Goal: Task Accomplishment & Management: Use online tool/utility

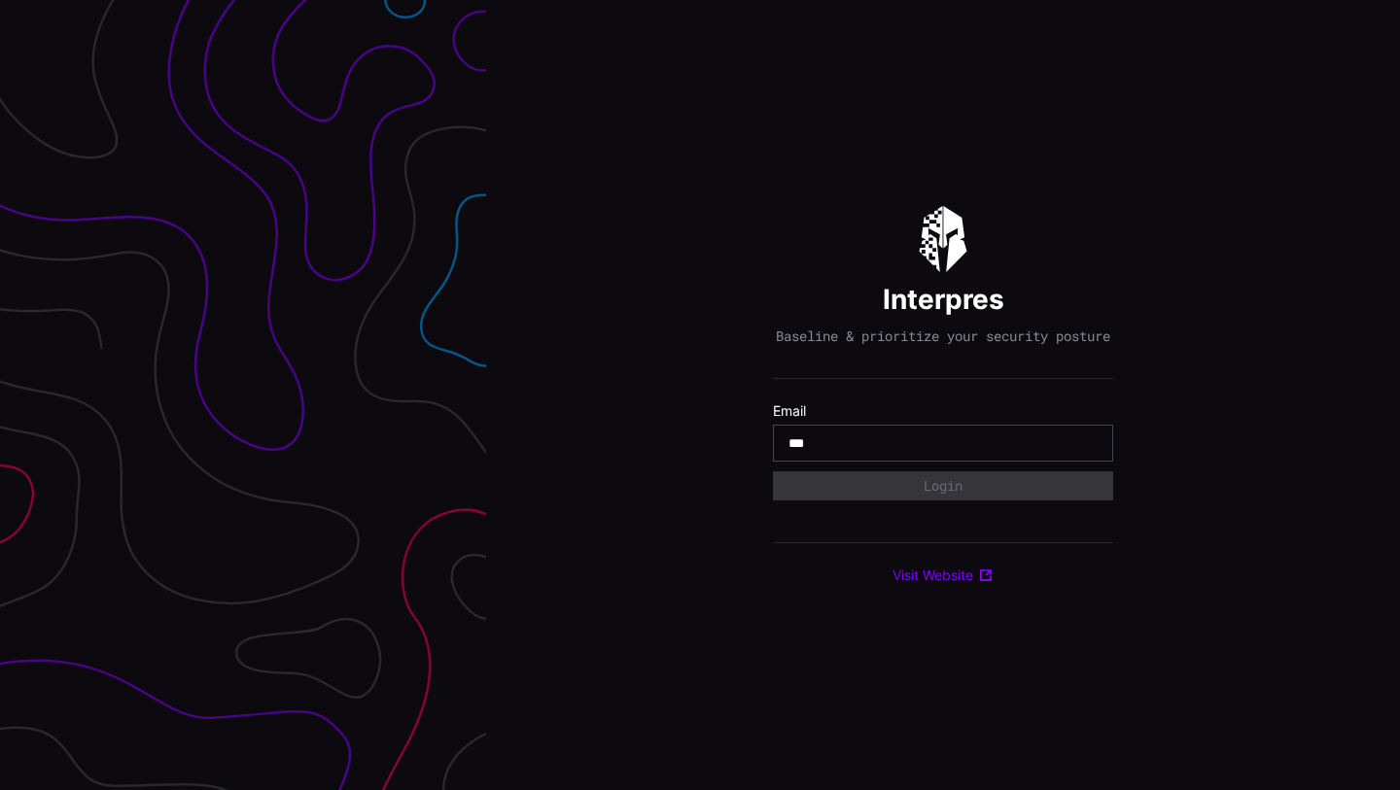
type input "**********"
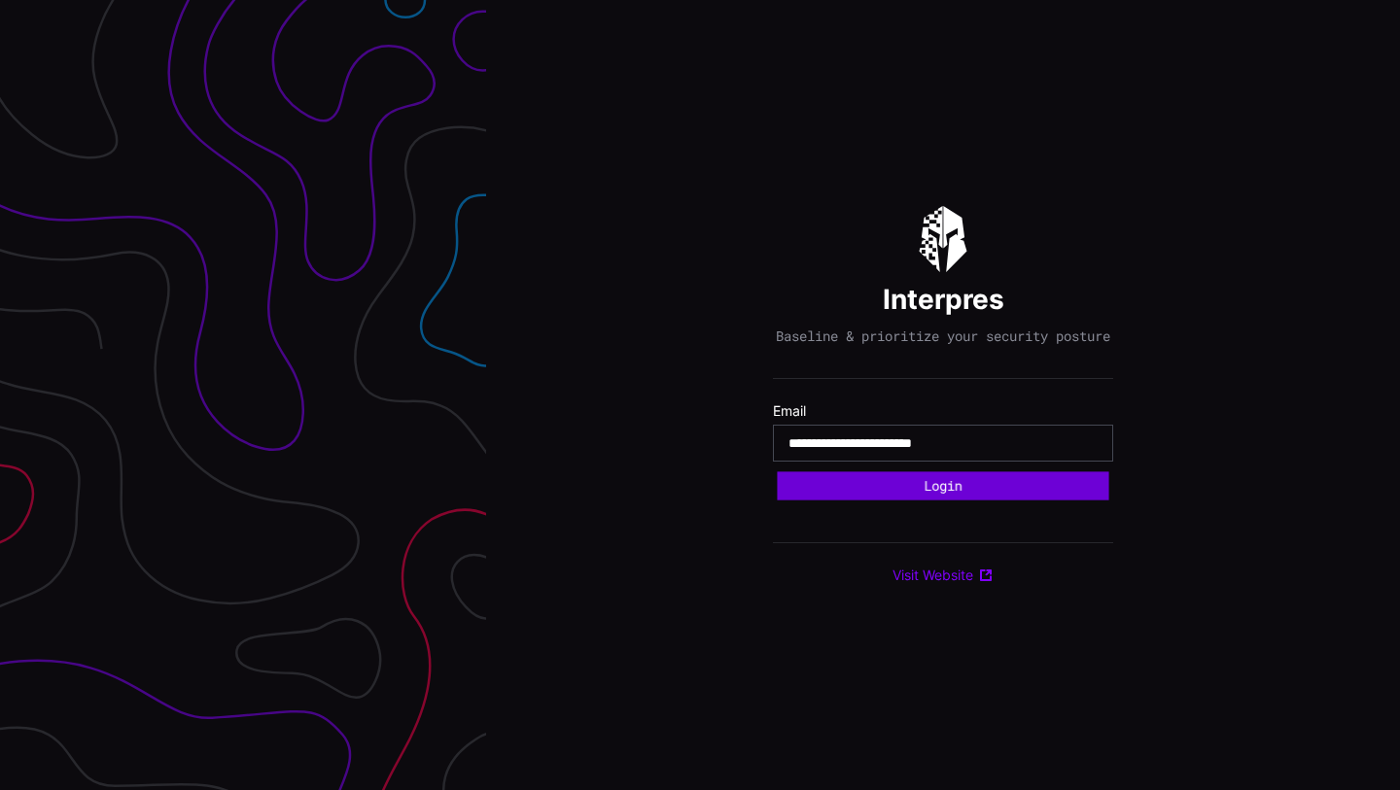
click at [963, 490] on button "Login" at bounding box center [942, 486] width 331 height 28
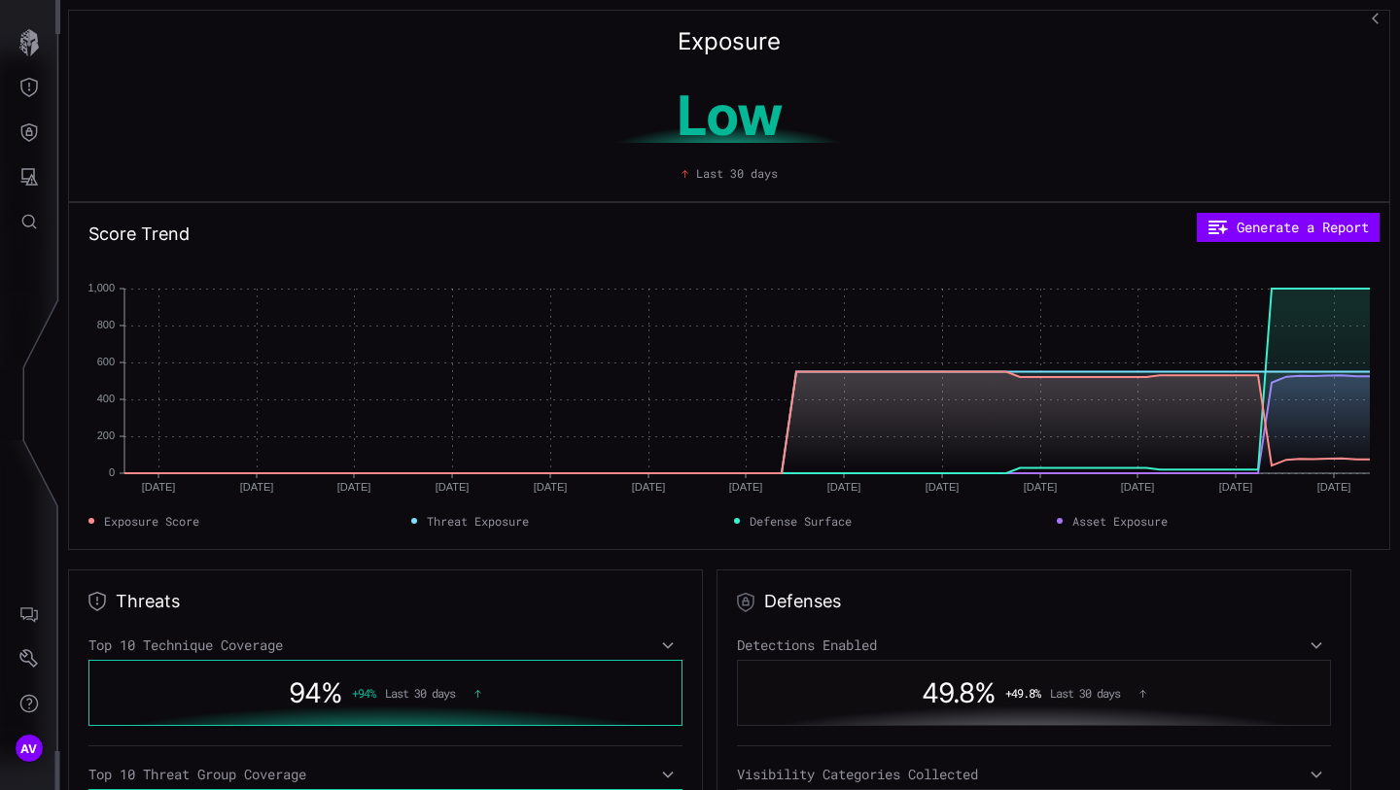
click at [306, 77] on div "Low Last 30 days" at bounding box center [728, 129] width 1281 height 105
click at [28, 126] on icon "Defense Surface" at bounding box center [28, 131] width 19 height 19
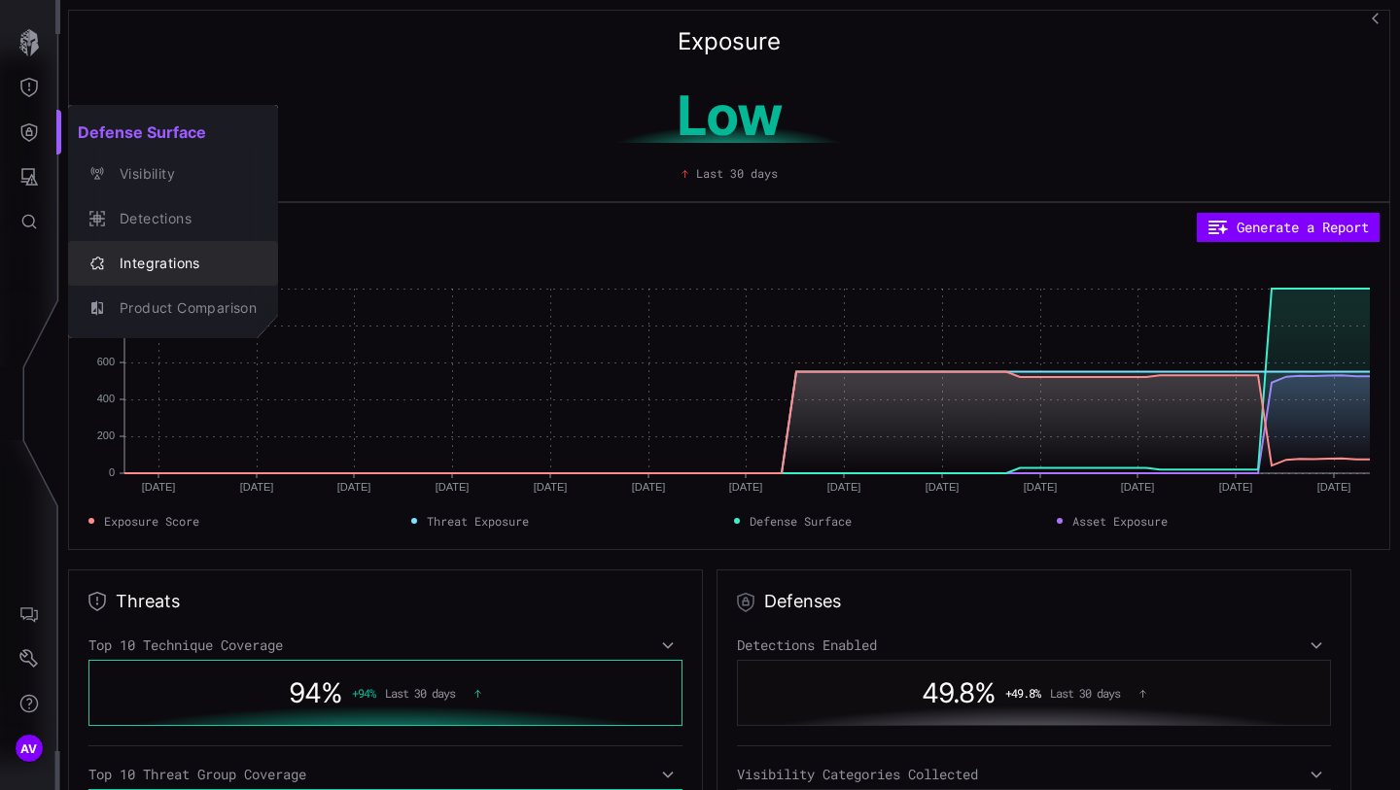
click at [157, 271] on div "Integrations" at bounding box center [183, 264] width 147 height 24
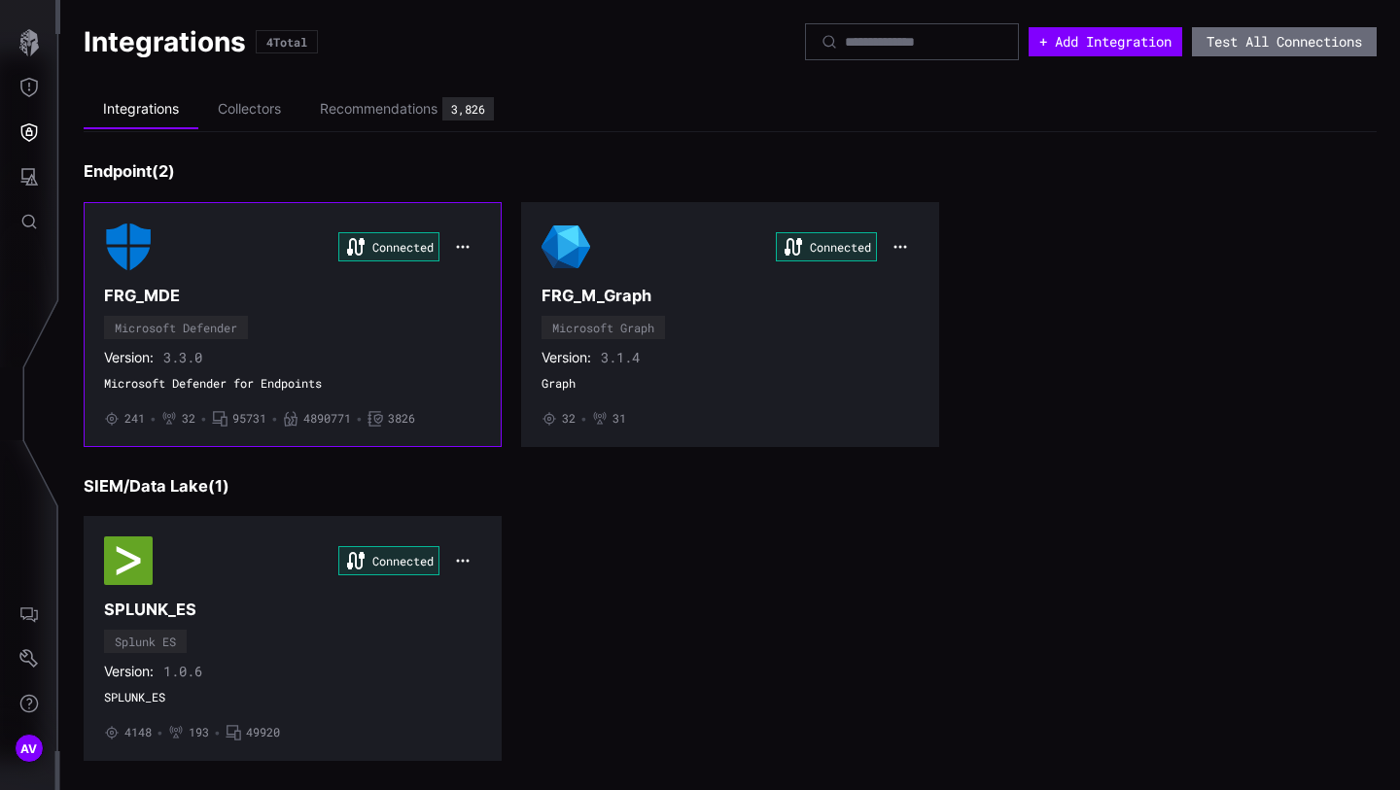
scroll to position [337, 0]
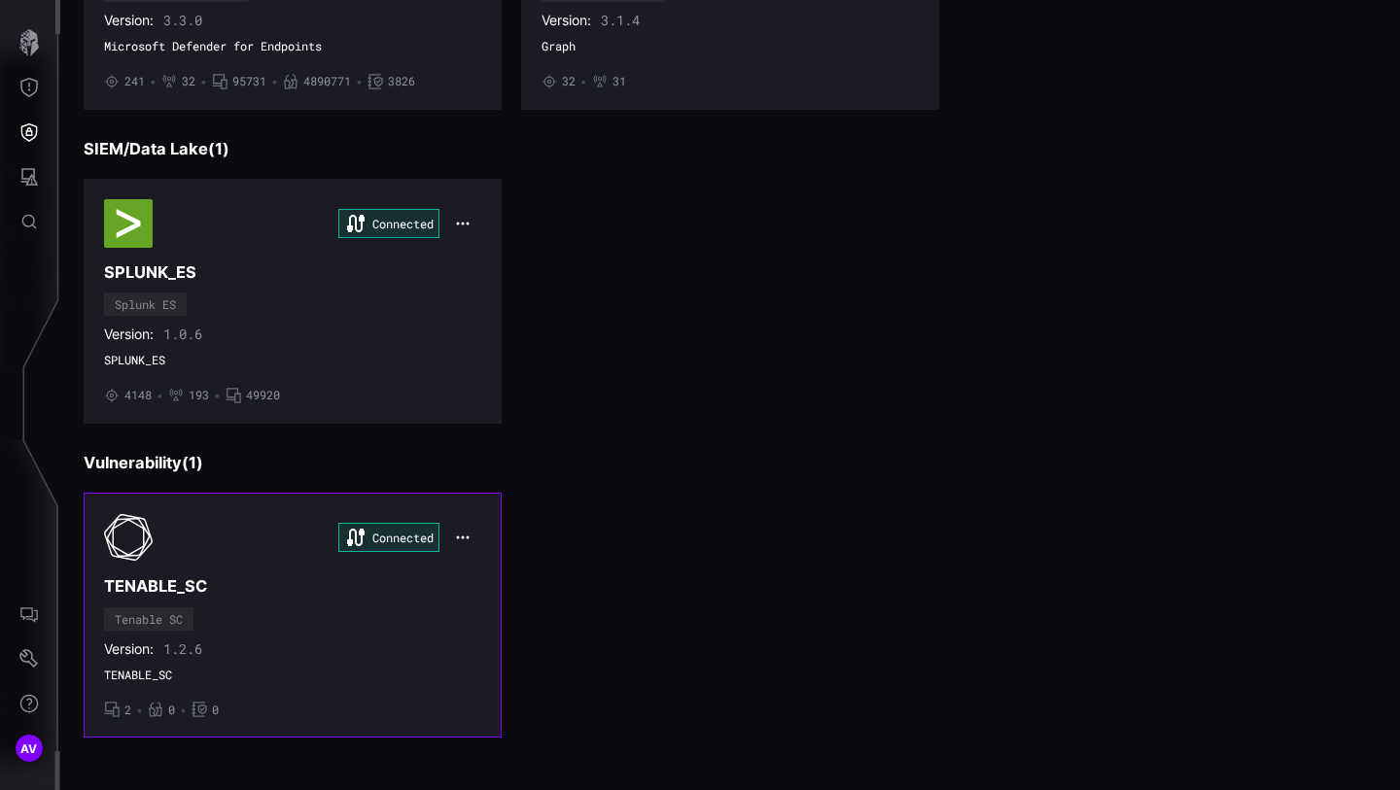
click at [261, 533] on div "Connected" at bounding box center [292, 537] width 377 height 49
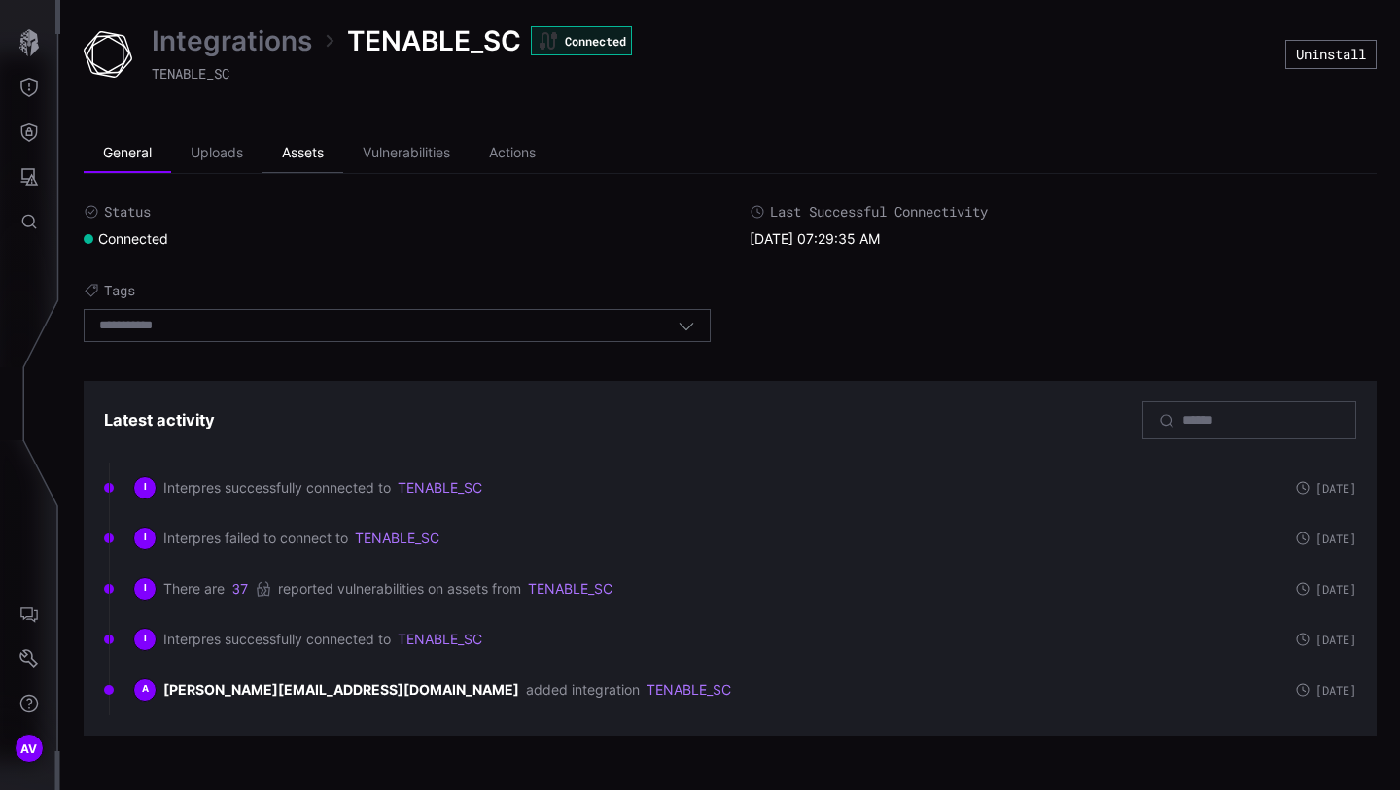
click at [283, 146] on li "Assets" at bounding box center [302, 153] width 81 height 39
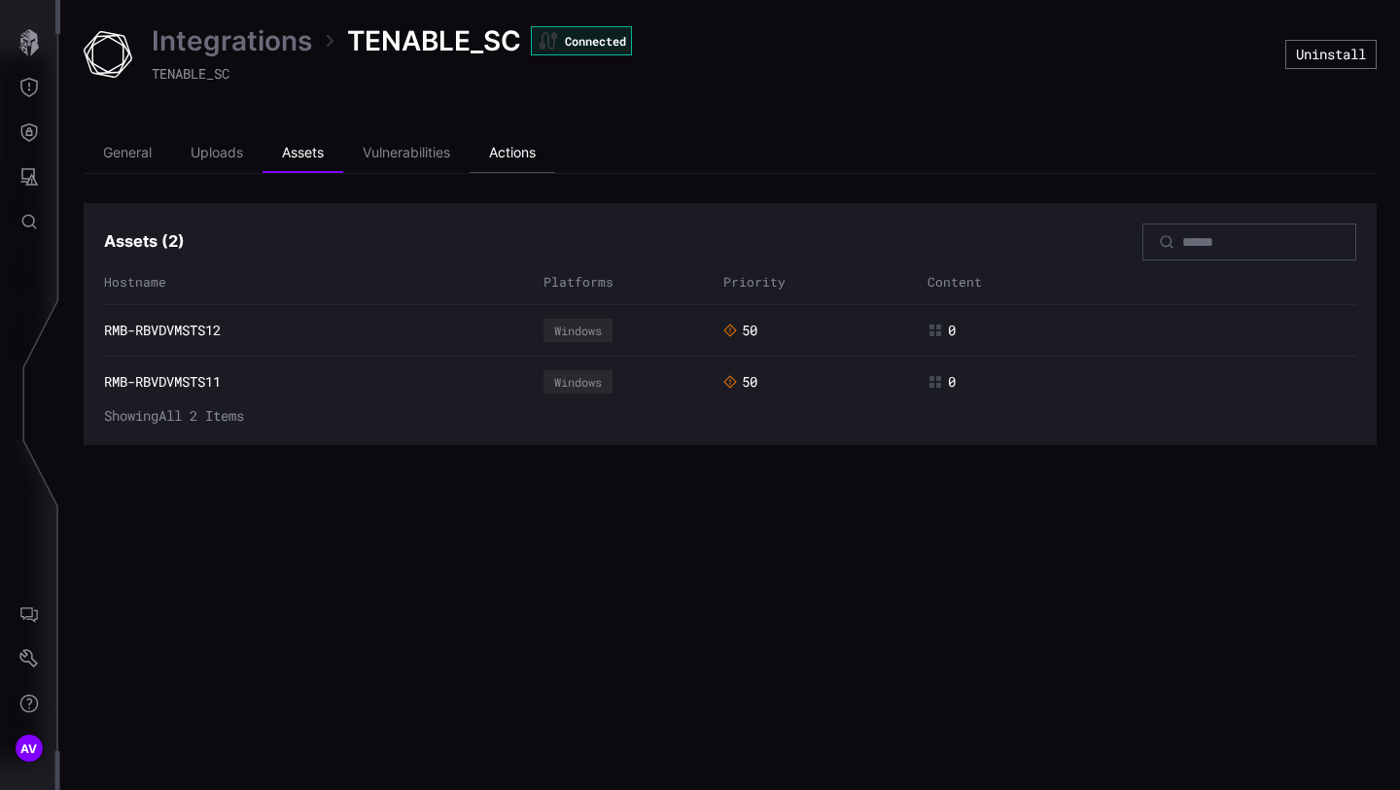
click at [530, 152] on li "Actions" at bounding box center [512, 153] width 86 height 39
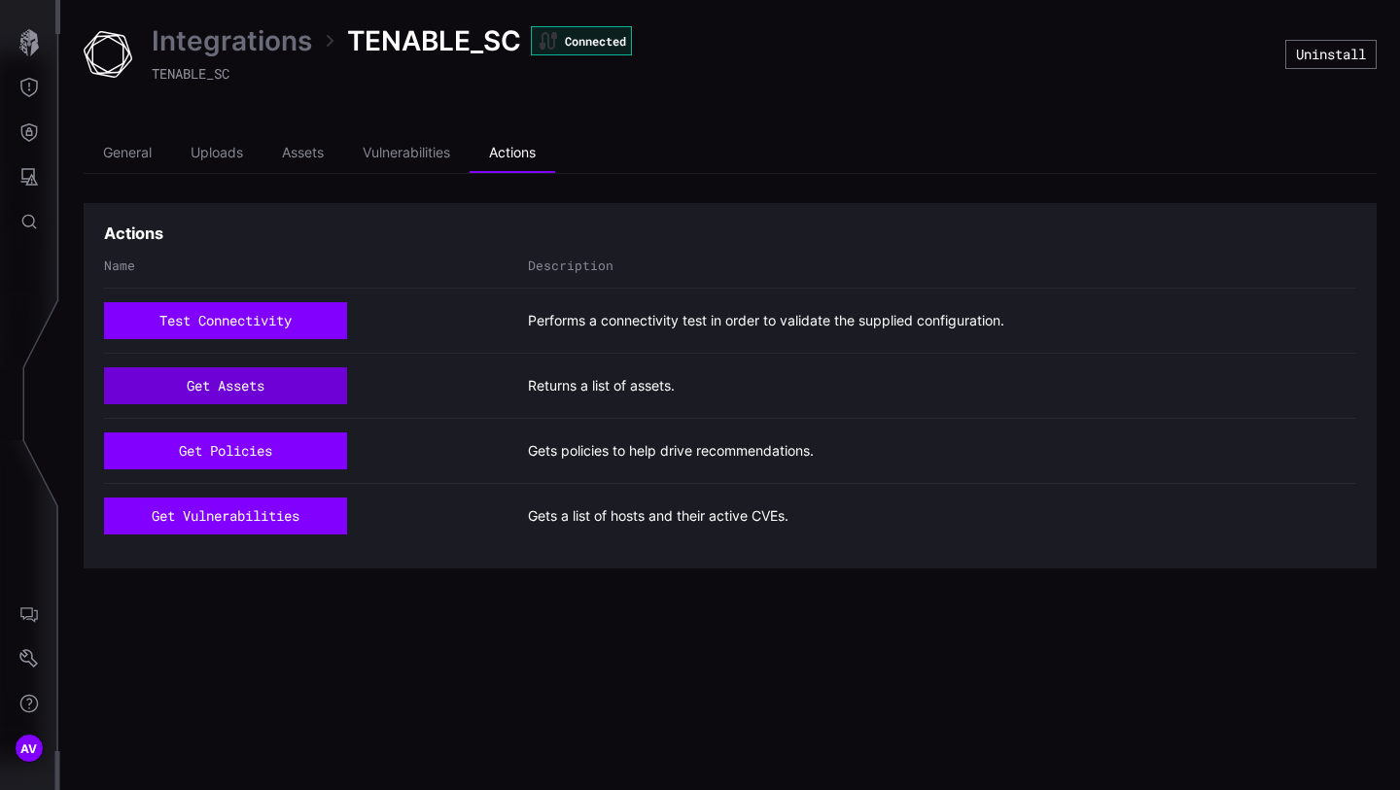
click at [252, 381] on button "get assets" at bounding box center [225, 385] width 243 height 37
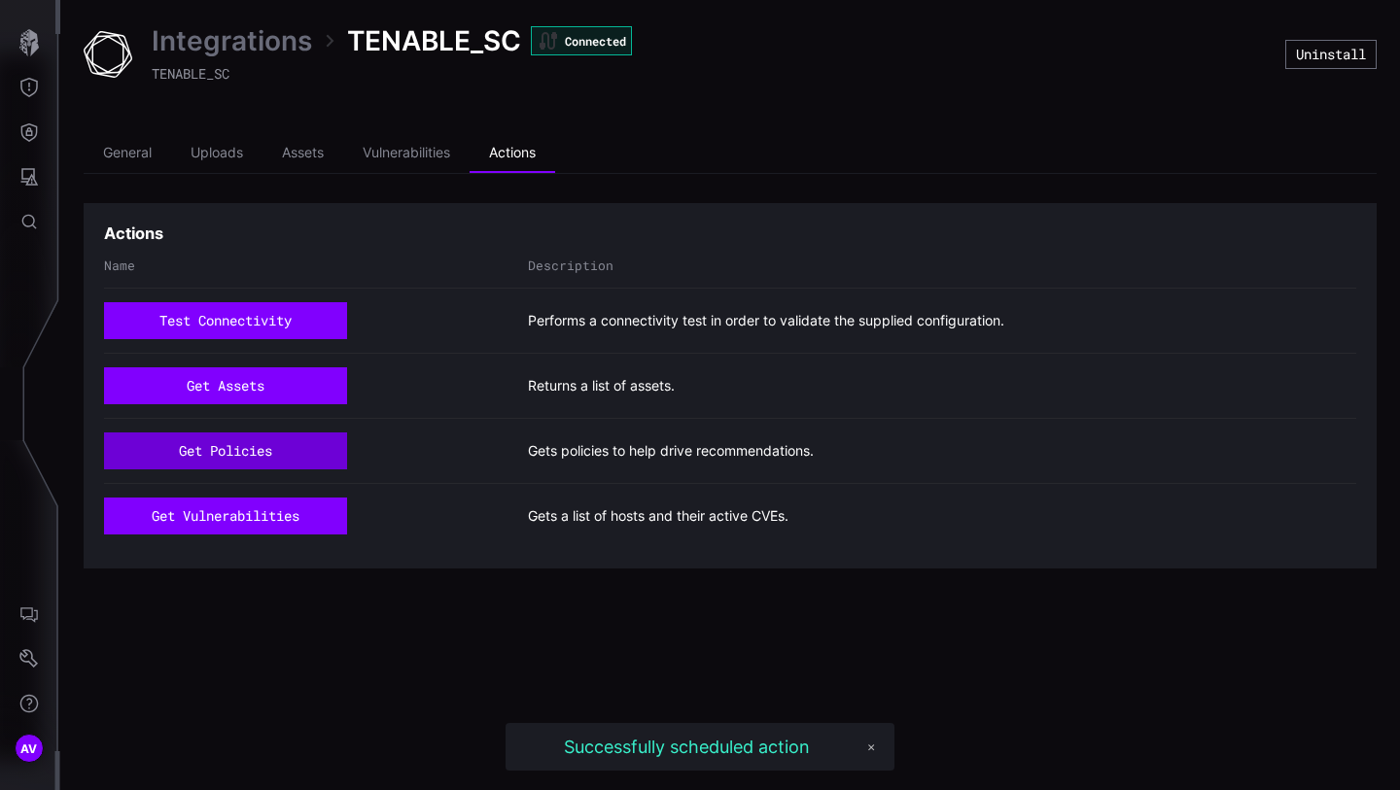
click at [252, 448] on button "get policies" at bounding box center [225, 451] width 243 height 37
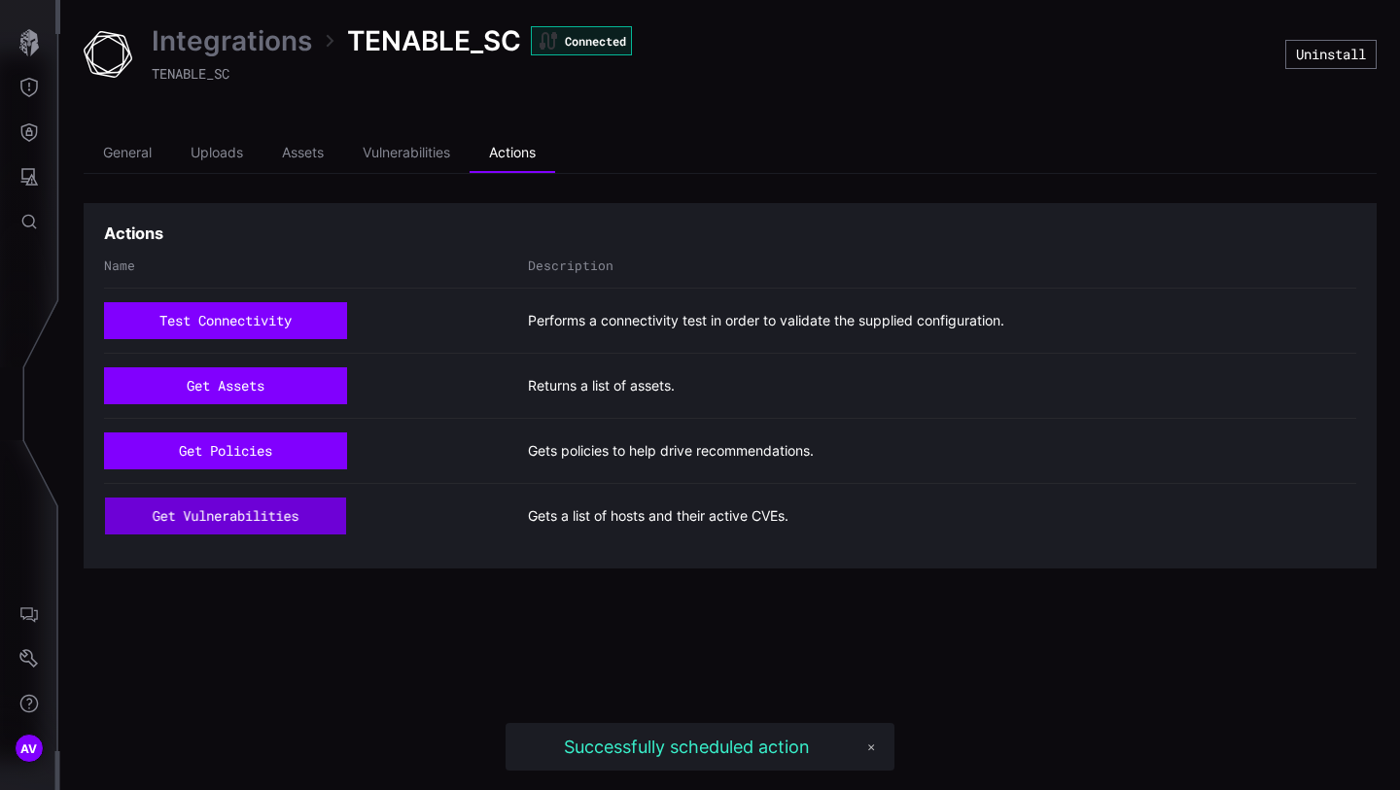
click at [248, 514] on button "get vulnerabilities" at bounding box center [225, 516] width 241 height 37
click at [374, 166] on li "Vulnerabilities" at bounding box center [406, 153] width 126 height 39
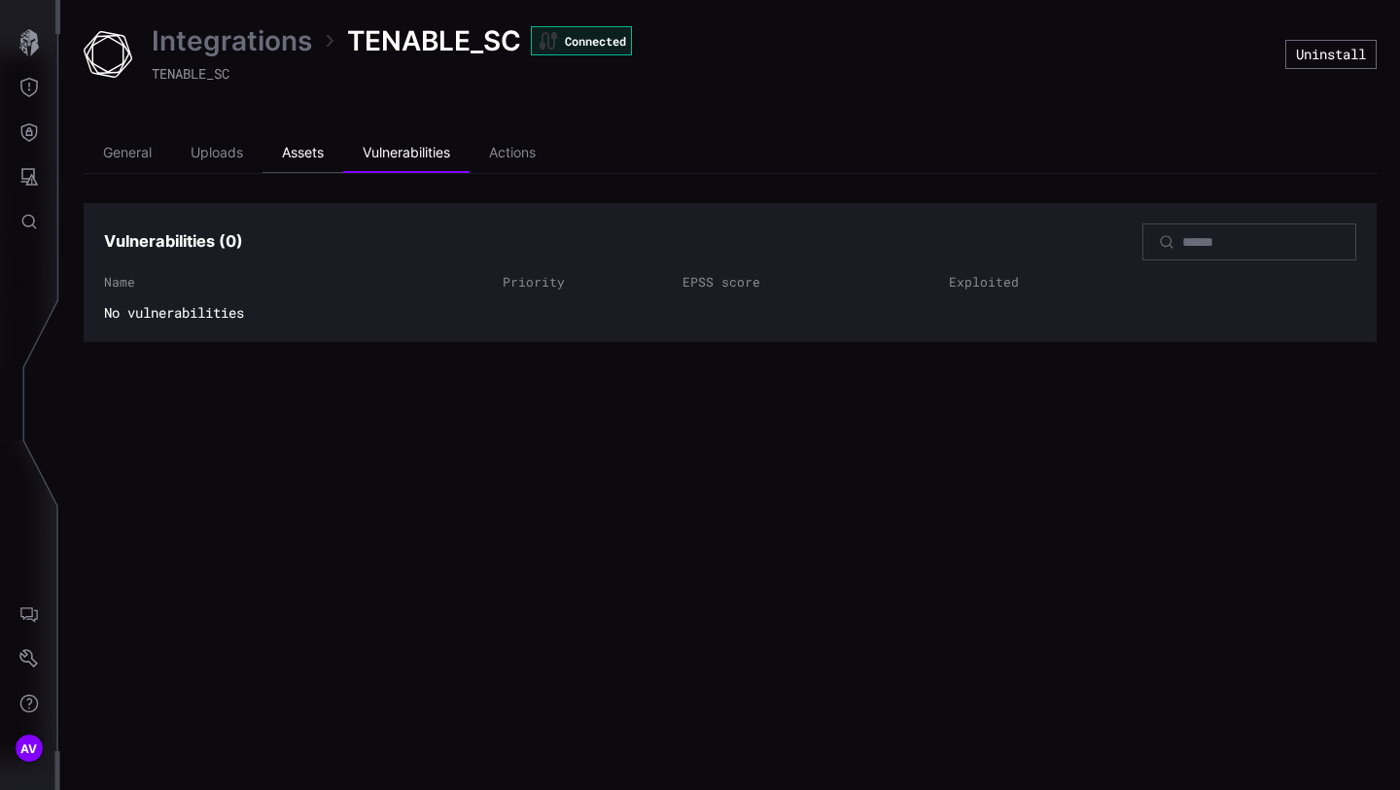
click at [302, 163] on li "Assets" at bounding box center [302, 153] width 81 height 39
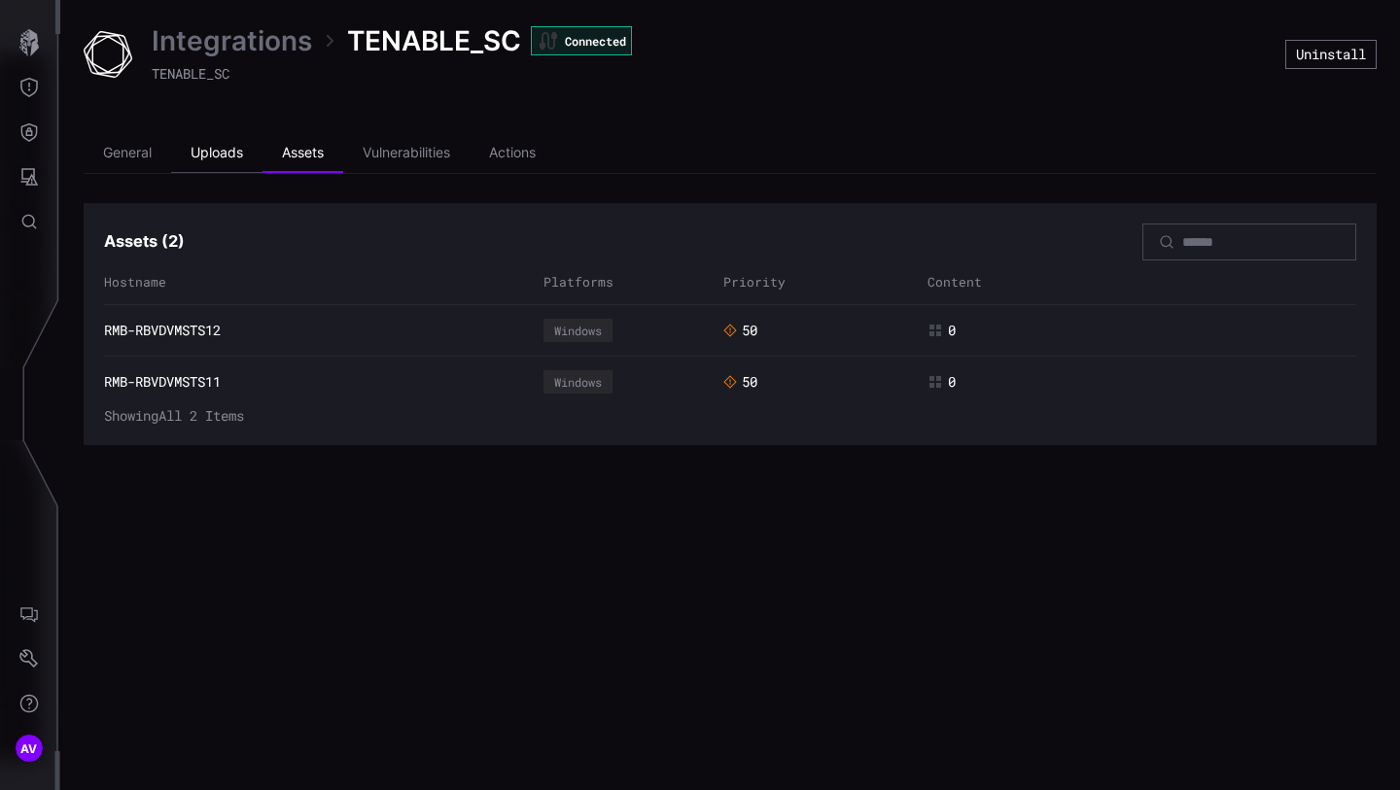
click at [233, 155] on li "Uploads" at bounding box center [216, 153] width 91 height 39
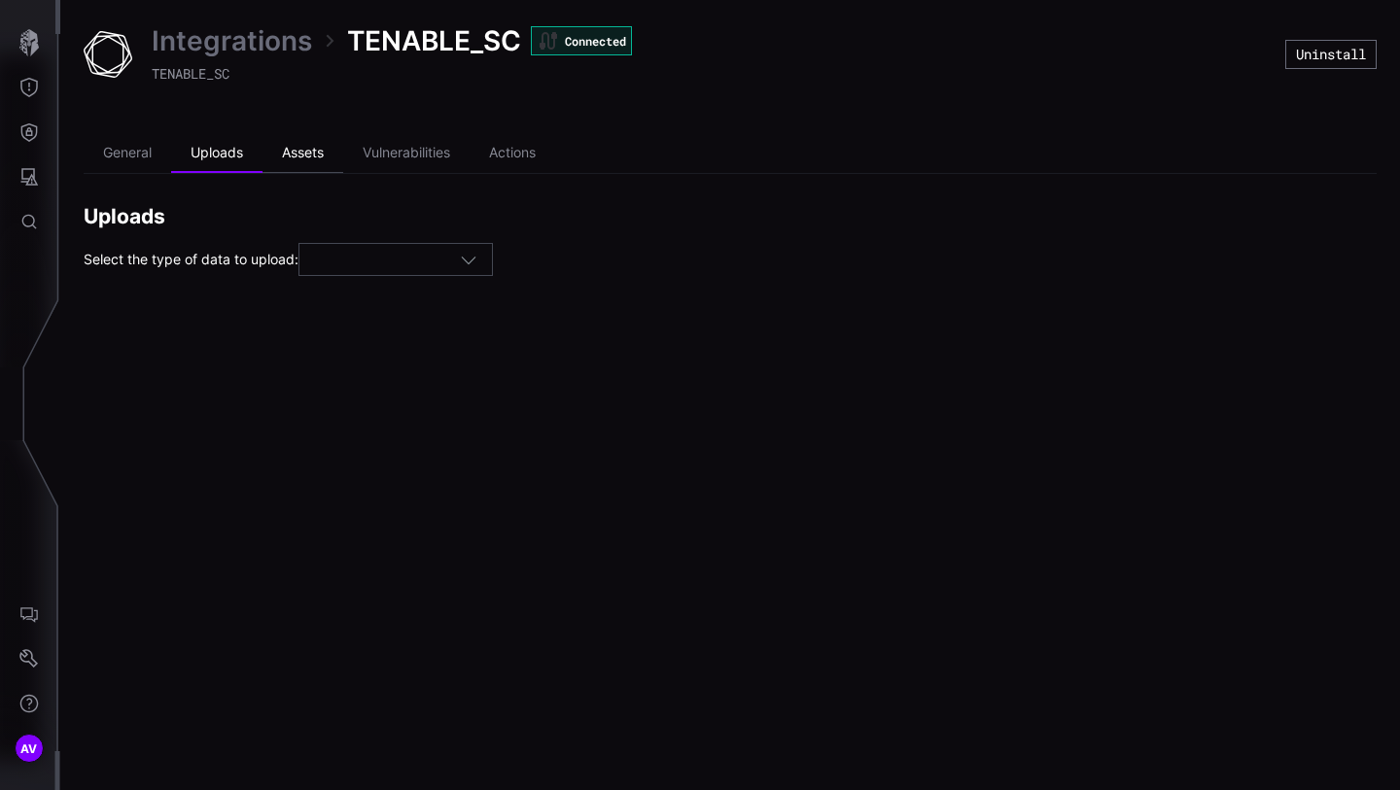
click at [315, 150] on li "Assets" at bounding box center [302, 153] width 81 height 39
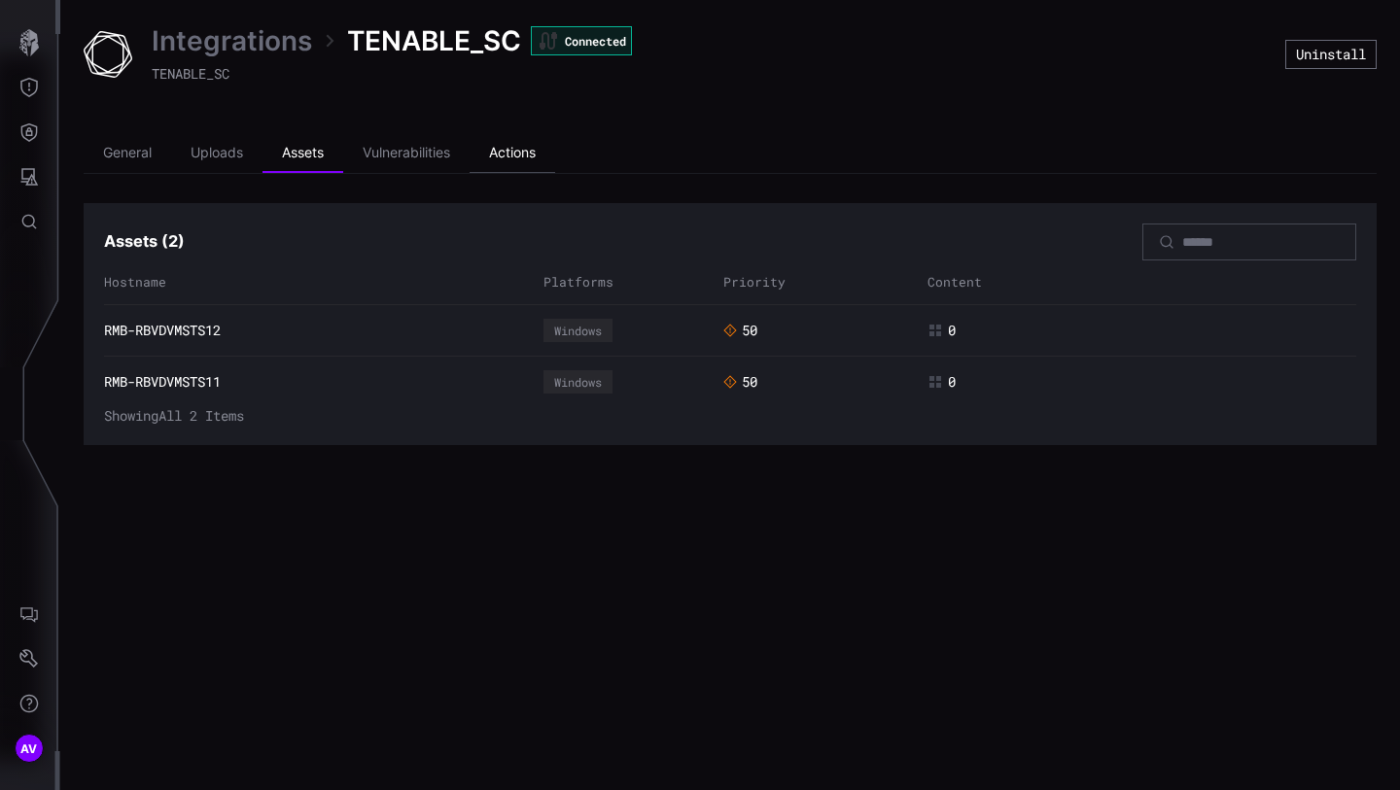
click at [536, 156] on li "Actions" at bounding box center [512, 153] width 86 height 39
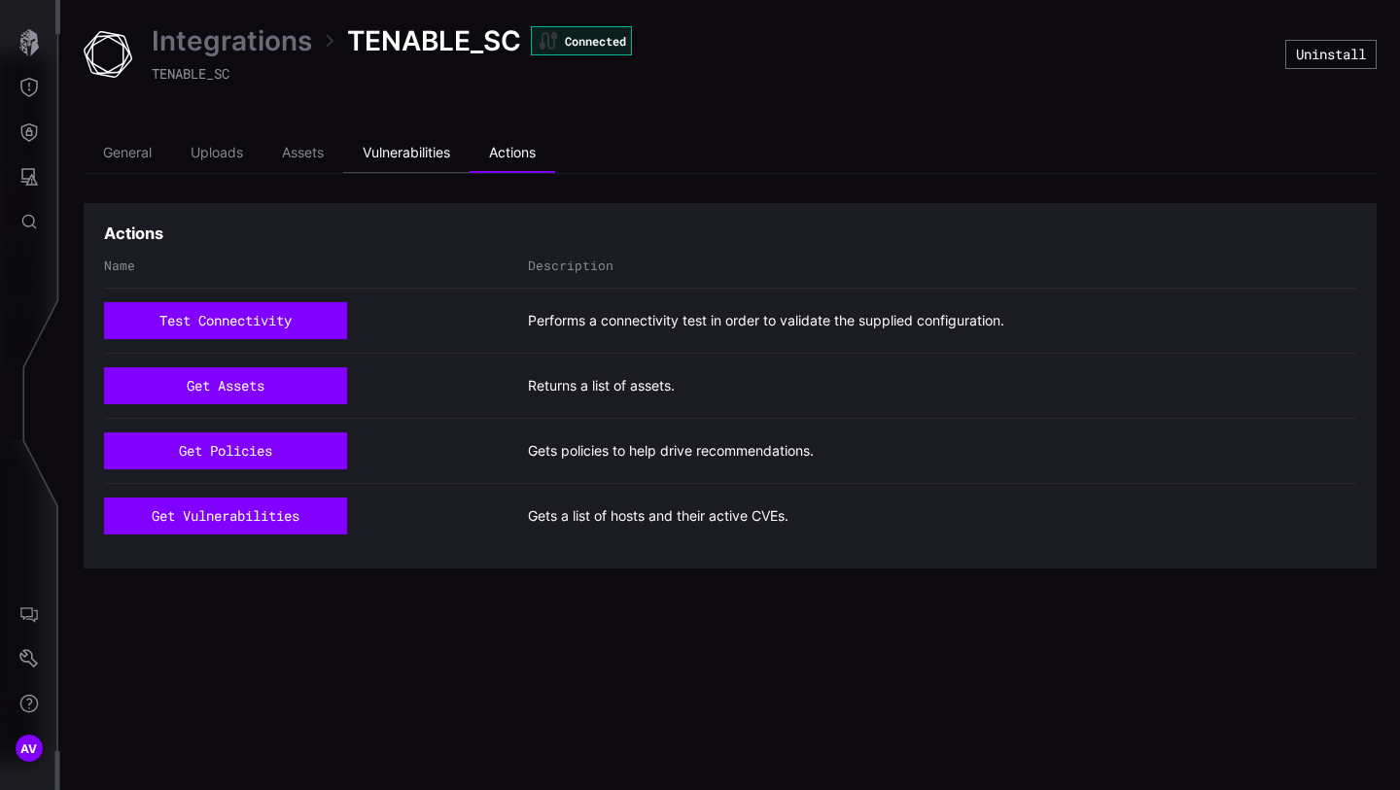
click at [418, 155] on li "Vulnerabilities" at bounding box center [406, 153] width 126 height 39
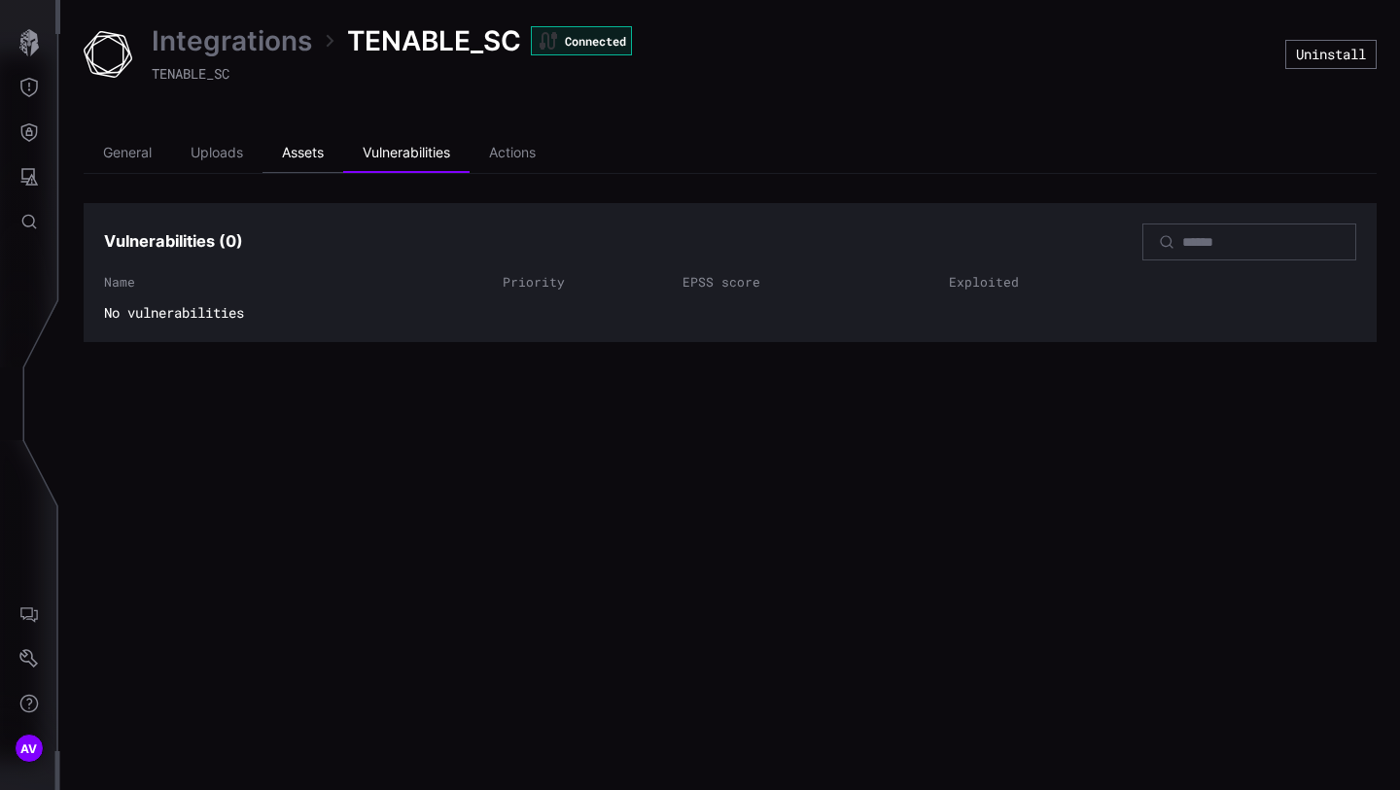
click at [300, 139] on li "Assets" at bounding box center [302, 153] width 81 height 39
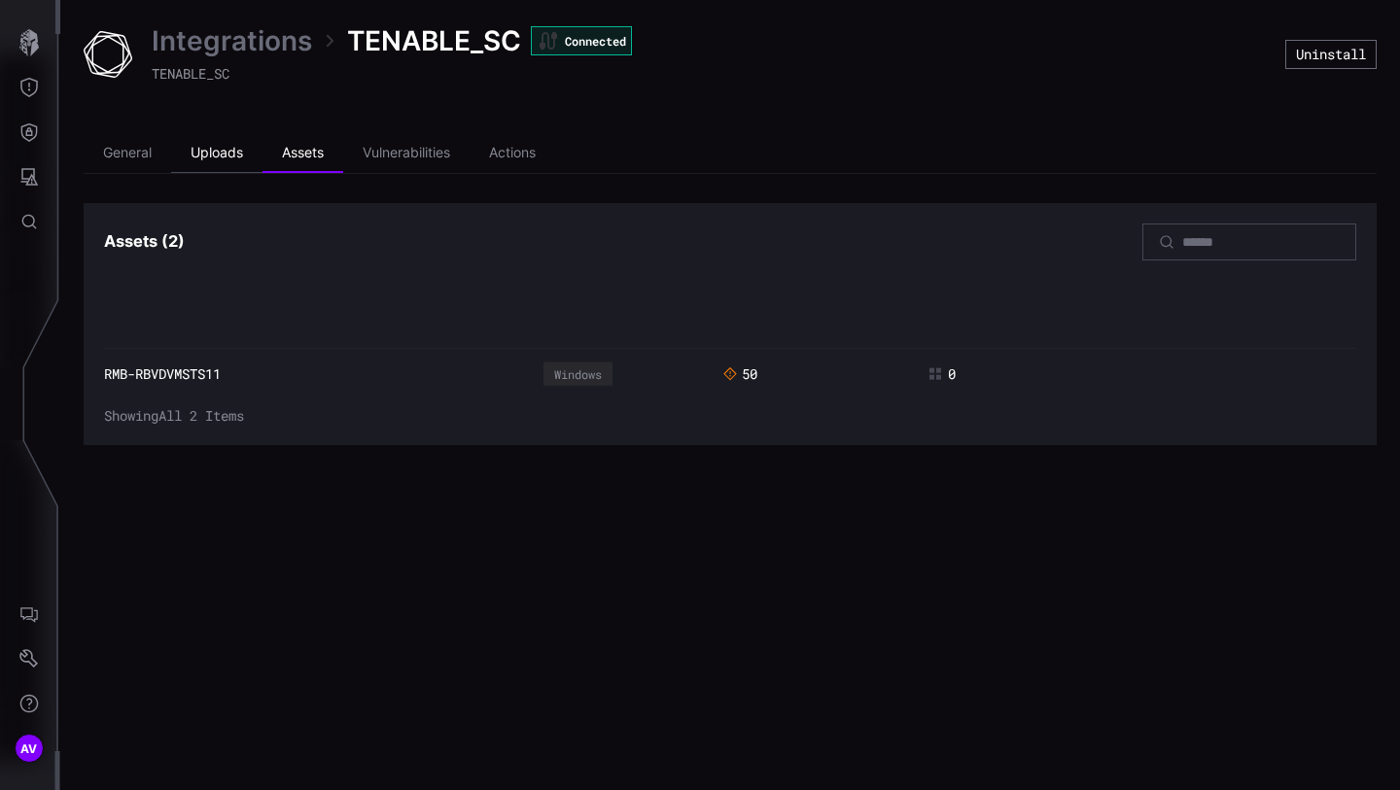
click at [223, 154] on li "Uploads" at bounding box center [216, 153] width 91 height 39
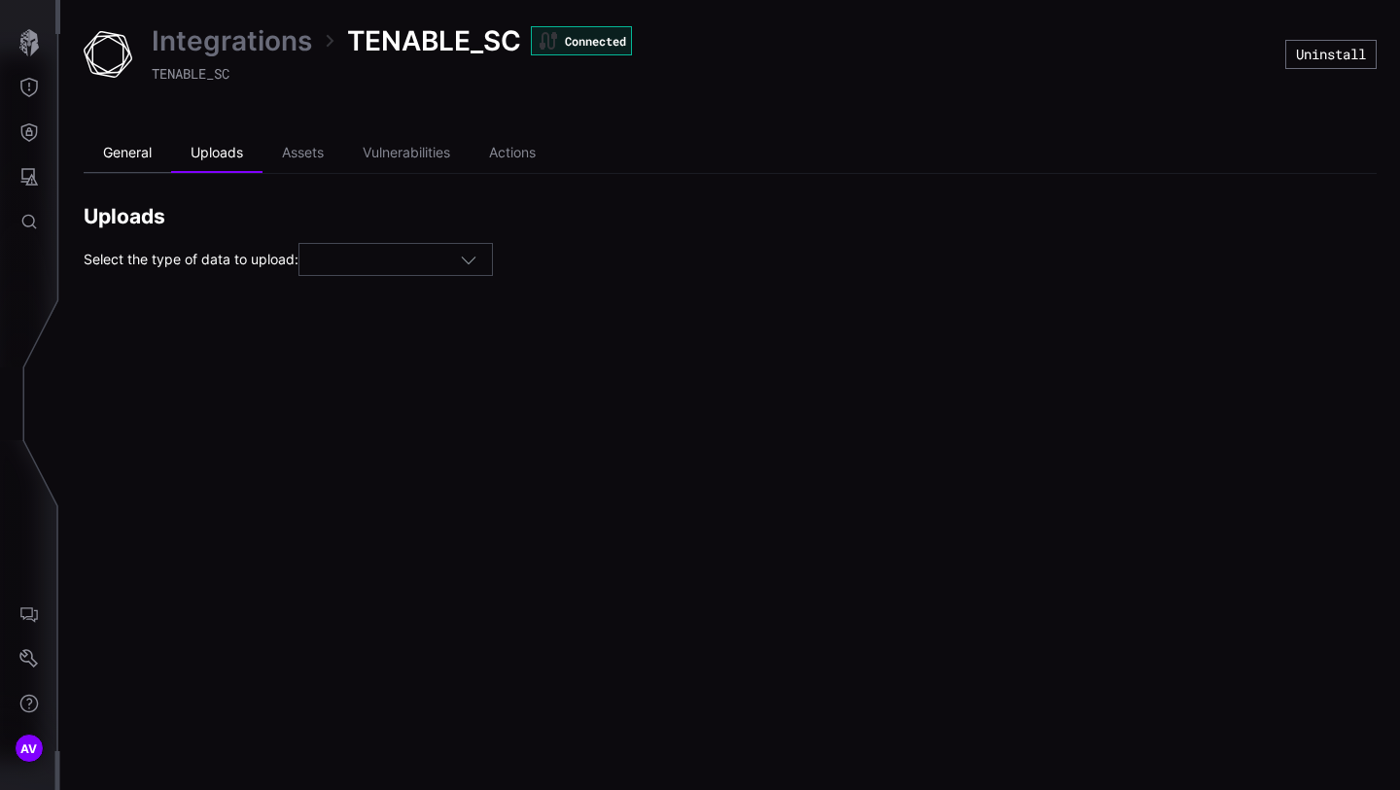
click at [170, 153] on li "General" at bounding box center [127, 153] width 87 height 39
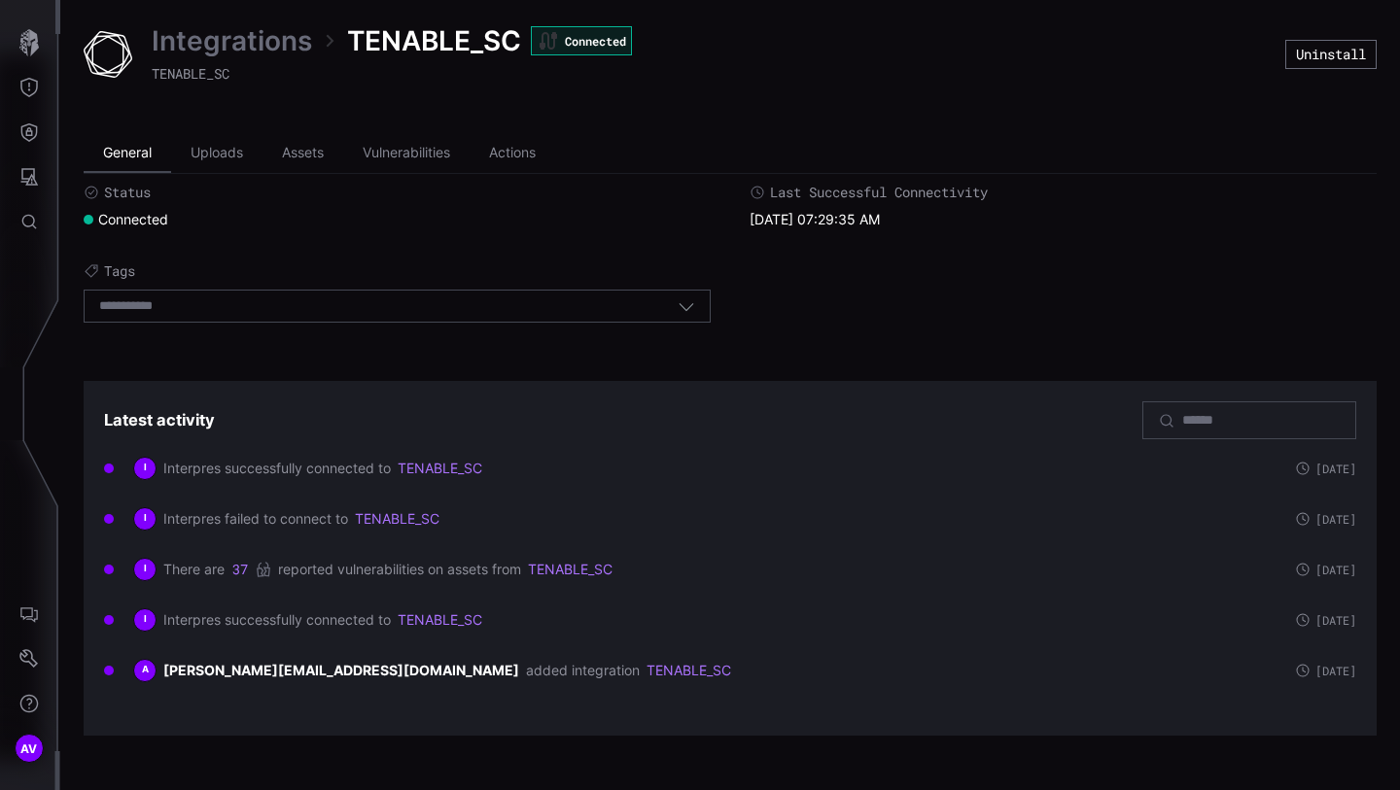
click at [154, 153] on li "General" at bounding box center [127, 153] width 87 height 39
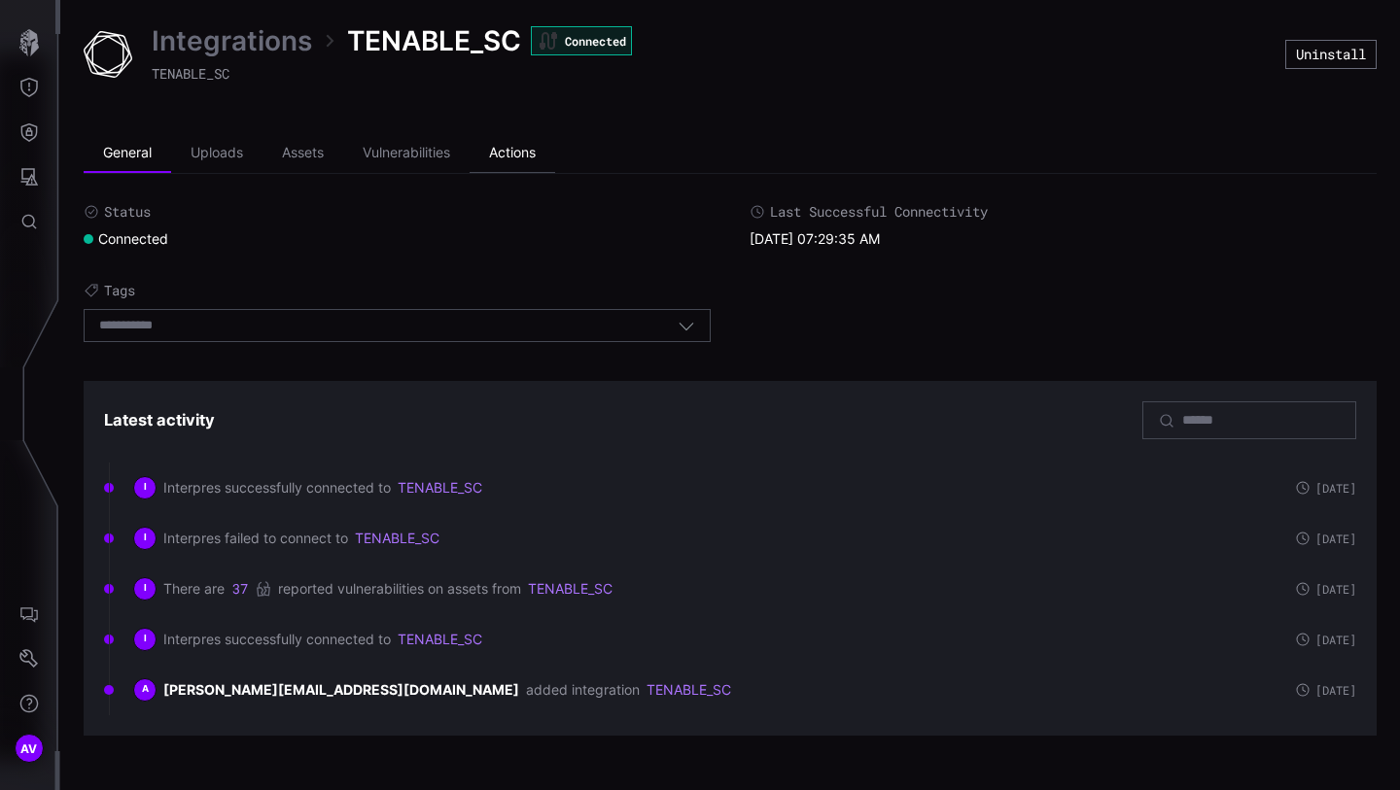
click at [517, 164] on li "Actions" at bounding box center [512, 153] width 86 height 39
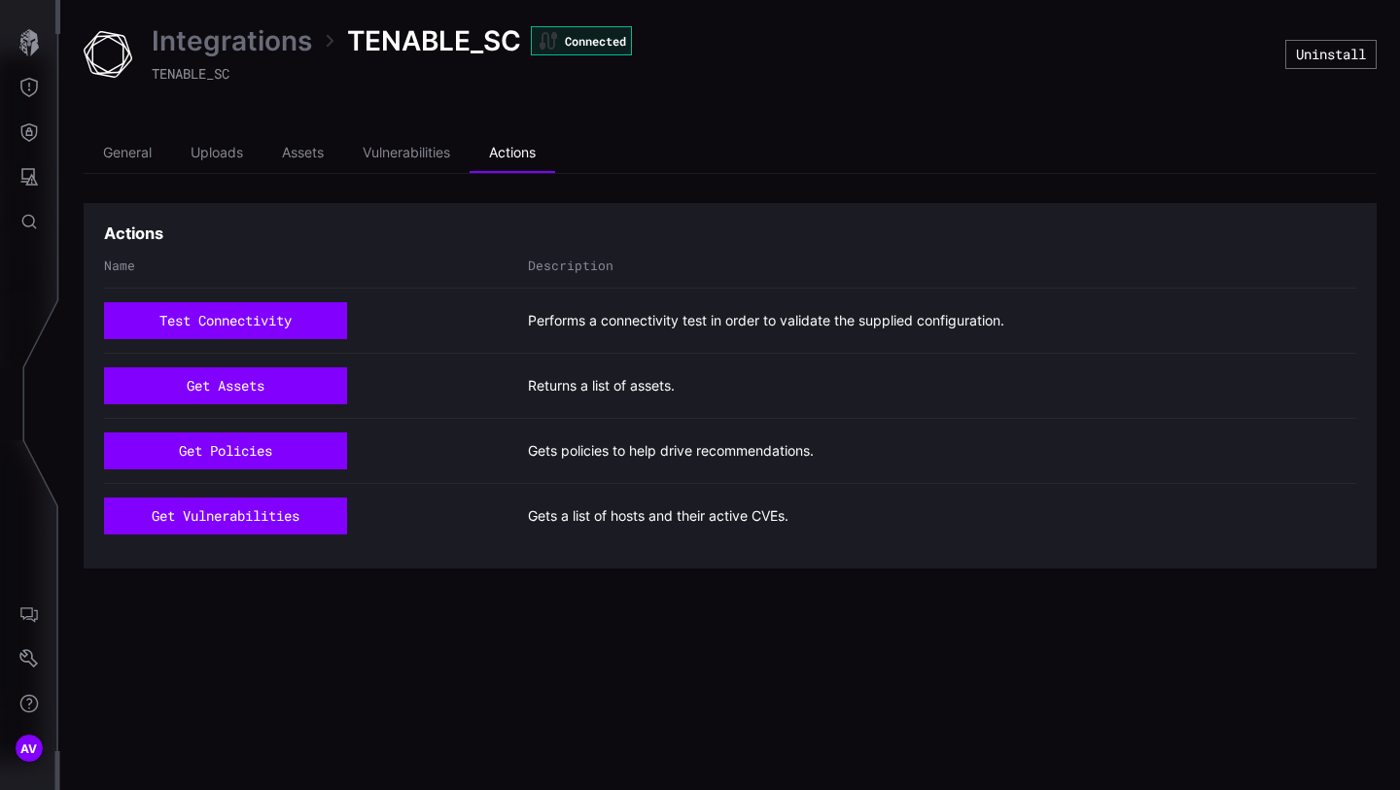
click at [708, 119] on div "Integrations TENABLE_SC Connected TENABLE_SC Uninstall General Uploads Assets V…" at bounding box center [729, 296] width 1339 height 592
click at [140, 156] on li "General" at bounding box center [127, 153] width 87 height 39
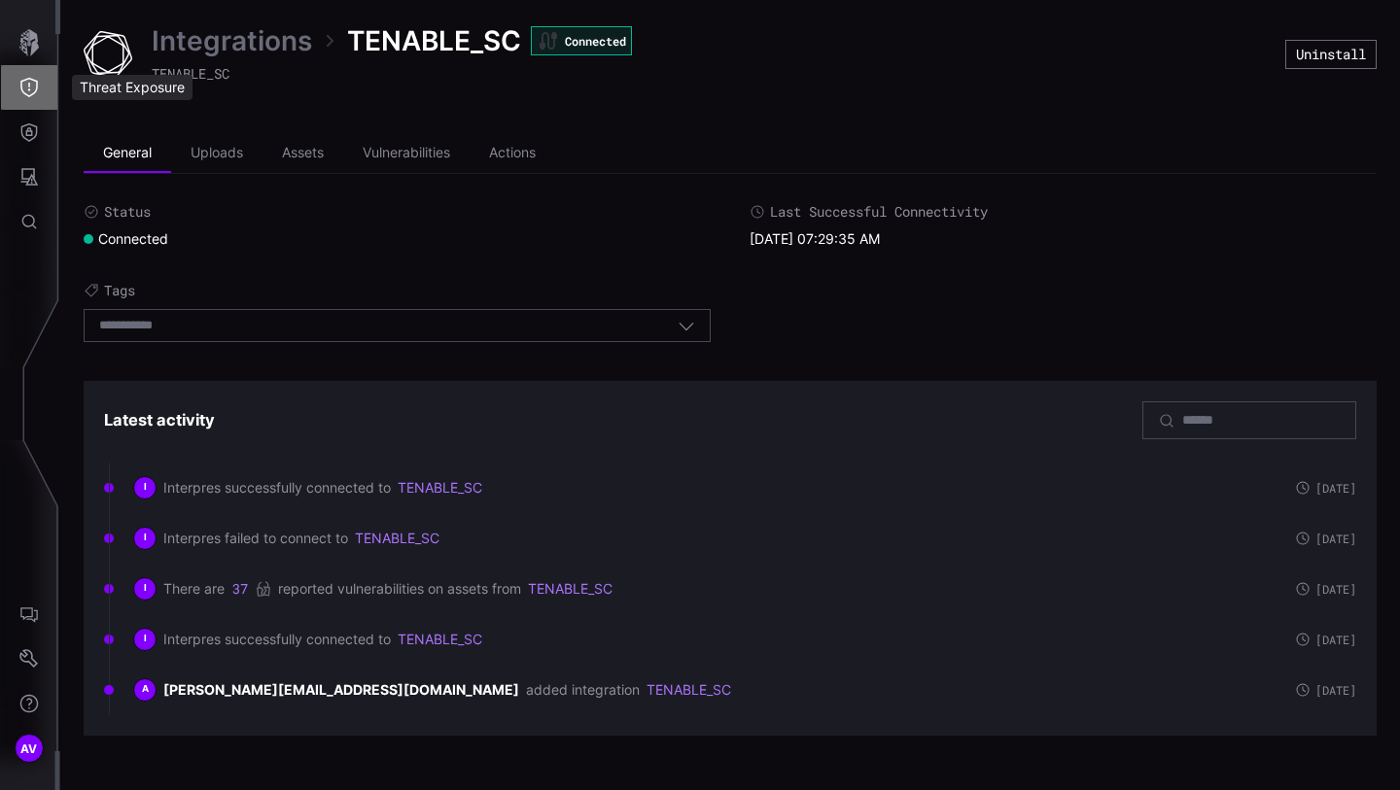
click at [30, 94] on icon "Threat Exposure" at bounding box center [28, 87] width 19 height 19
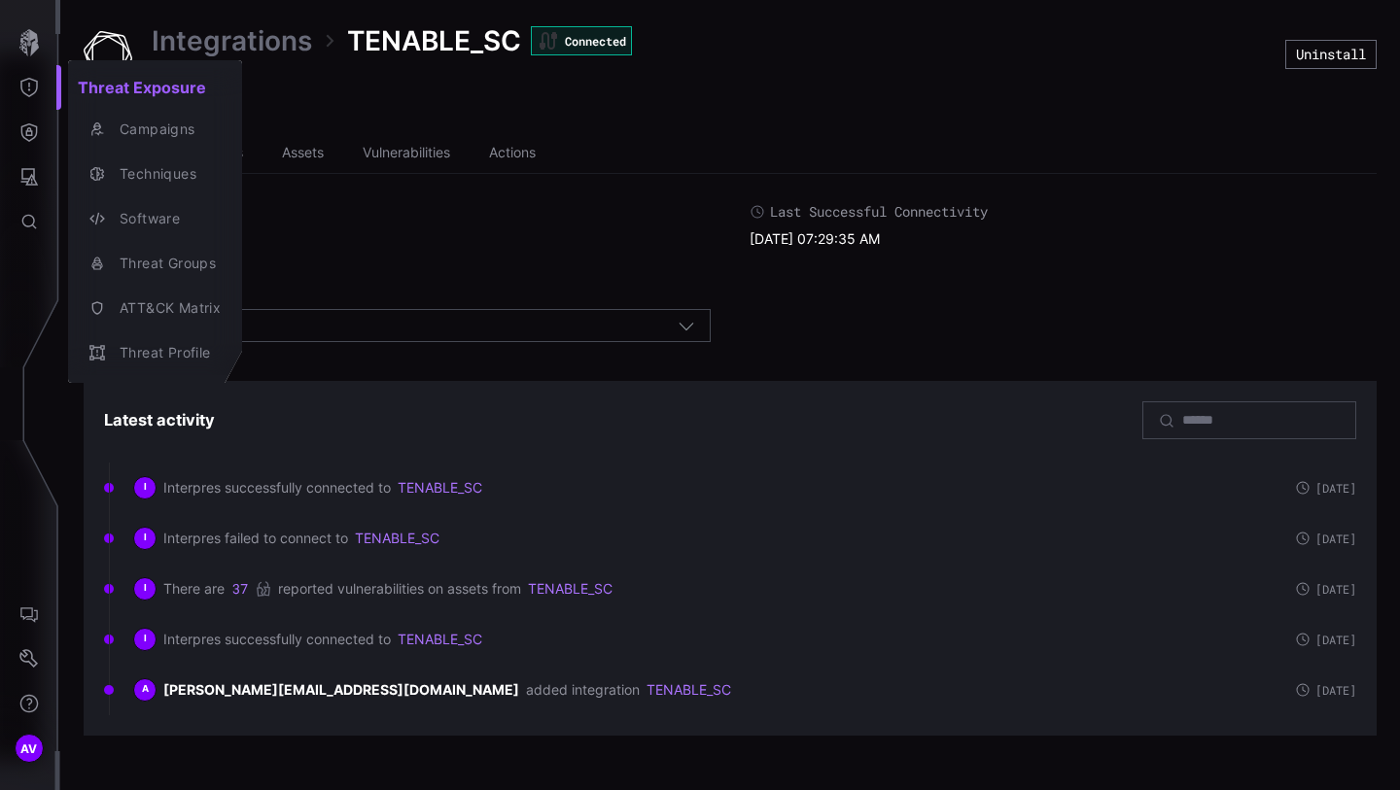
click at [22, 132] on div at bounding box center [700, 395] width 1400 height 790
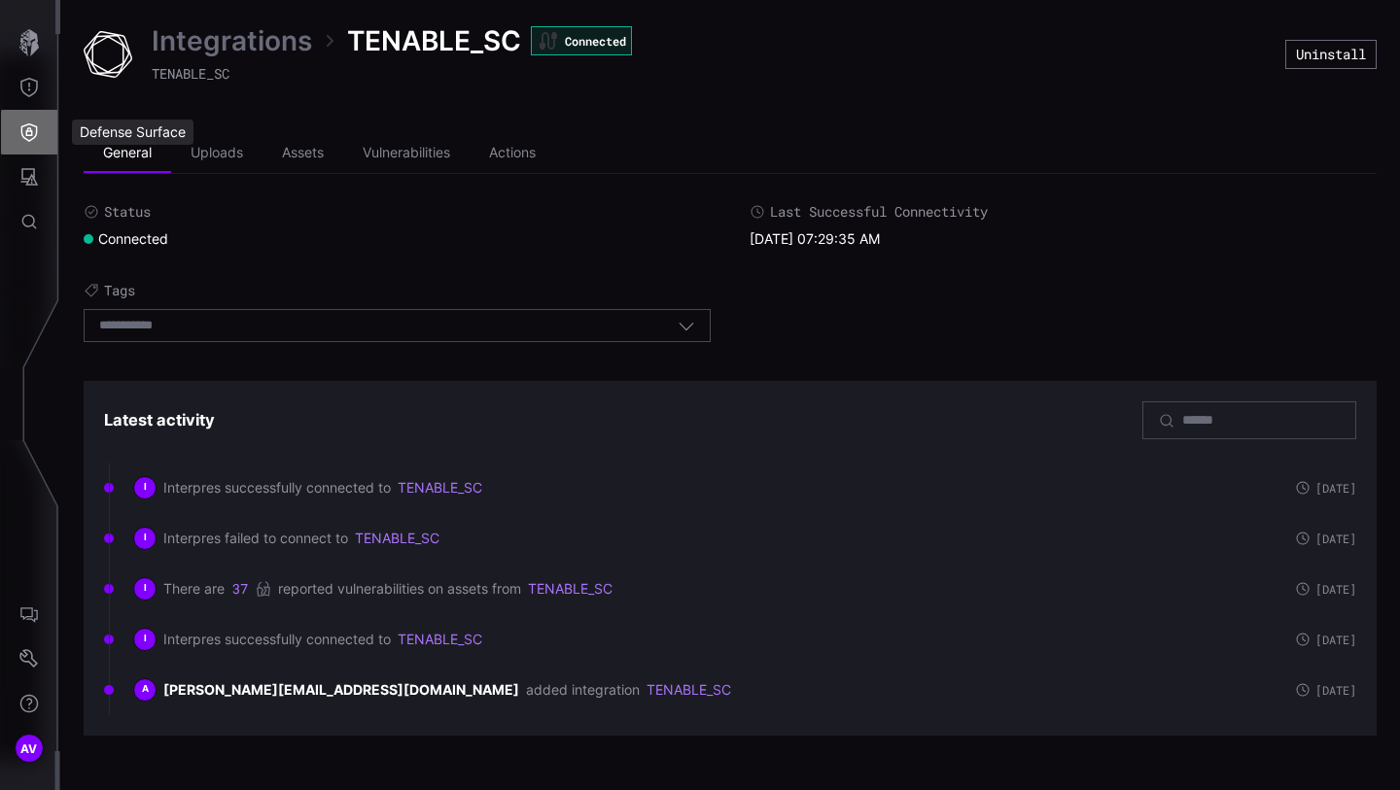
click at [36, 132] on icon "Defense Surface" at bounding box center [29, 132] width 17 height 18
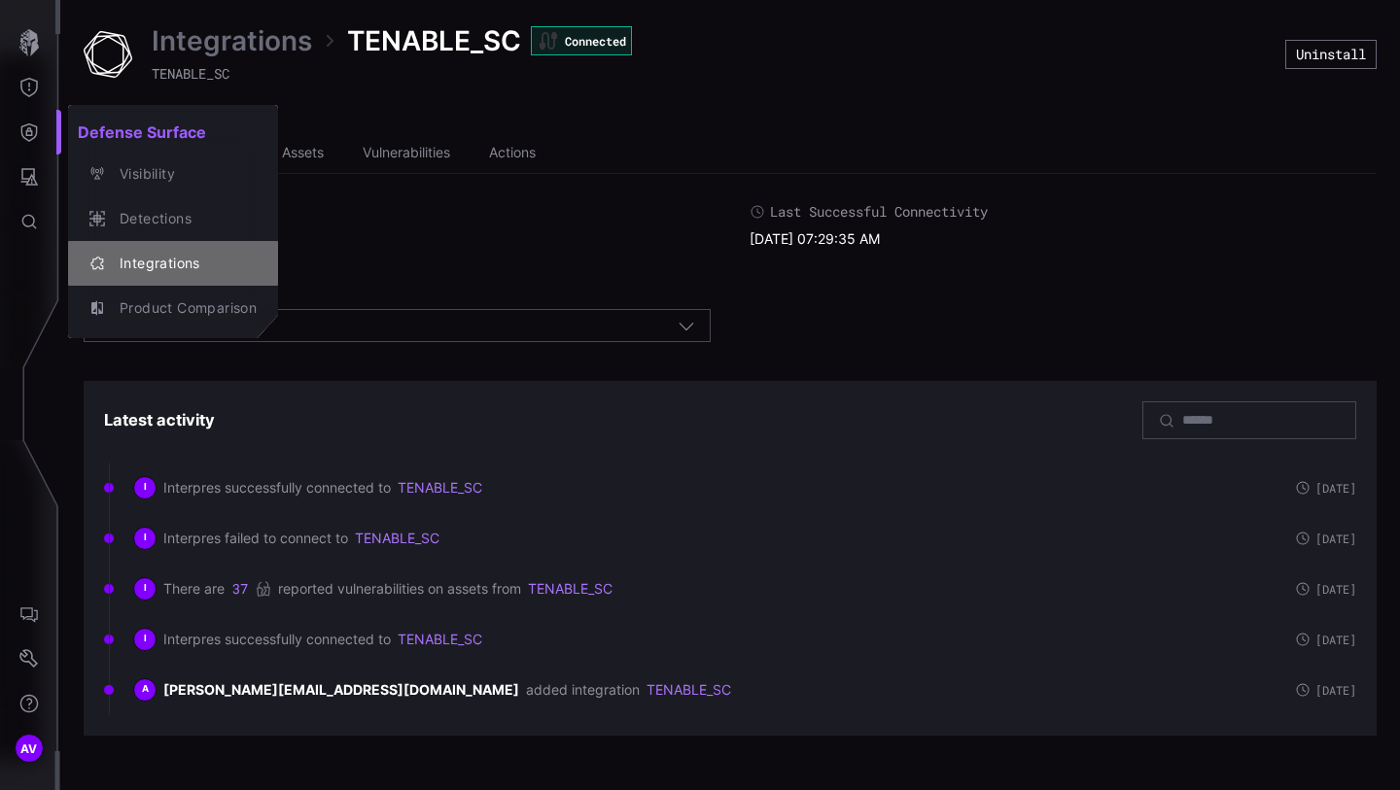
click at [202, 269] on div "Integrations" at bounding box center [183, 264] width 147 height 24
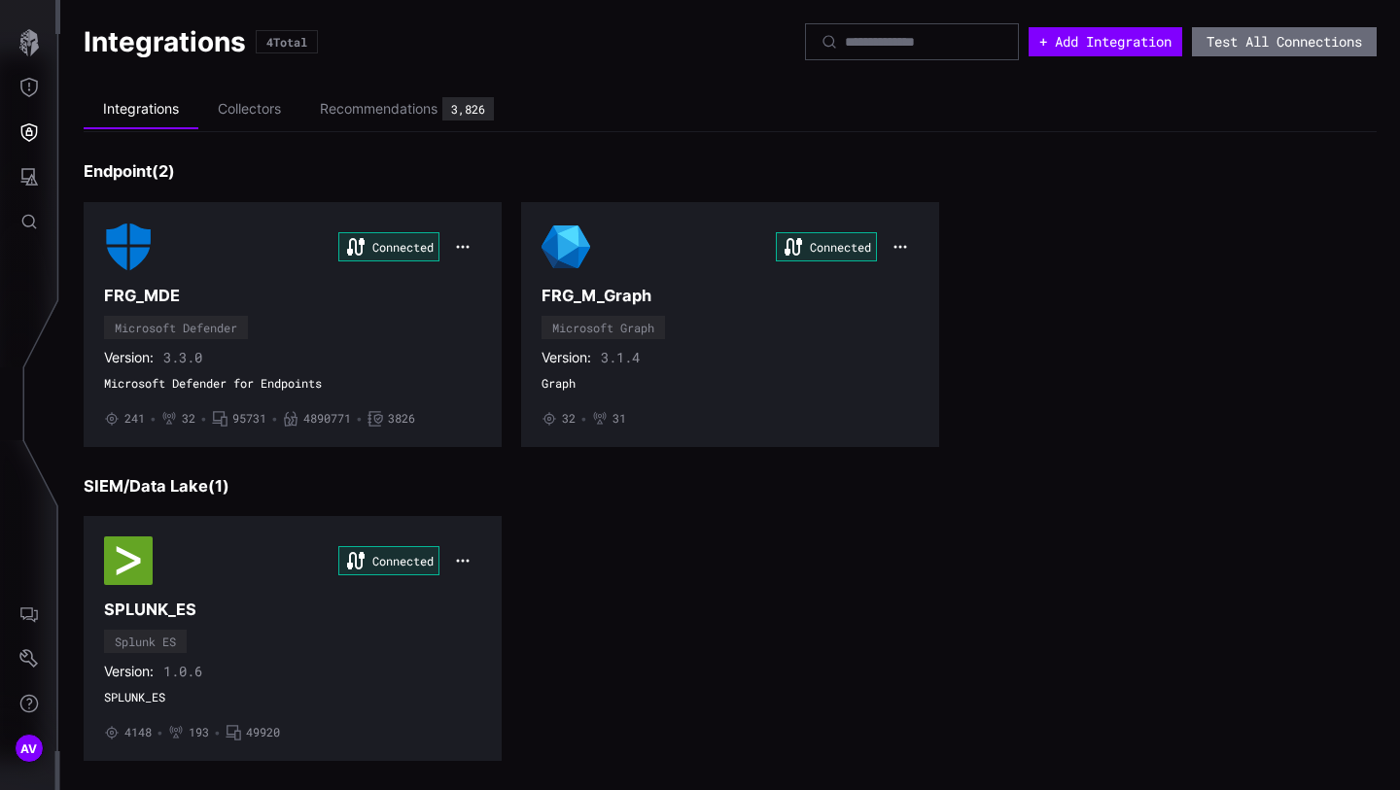
scroll to position [337, 0]
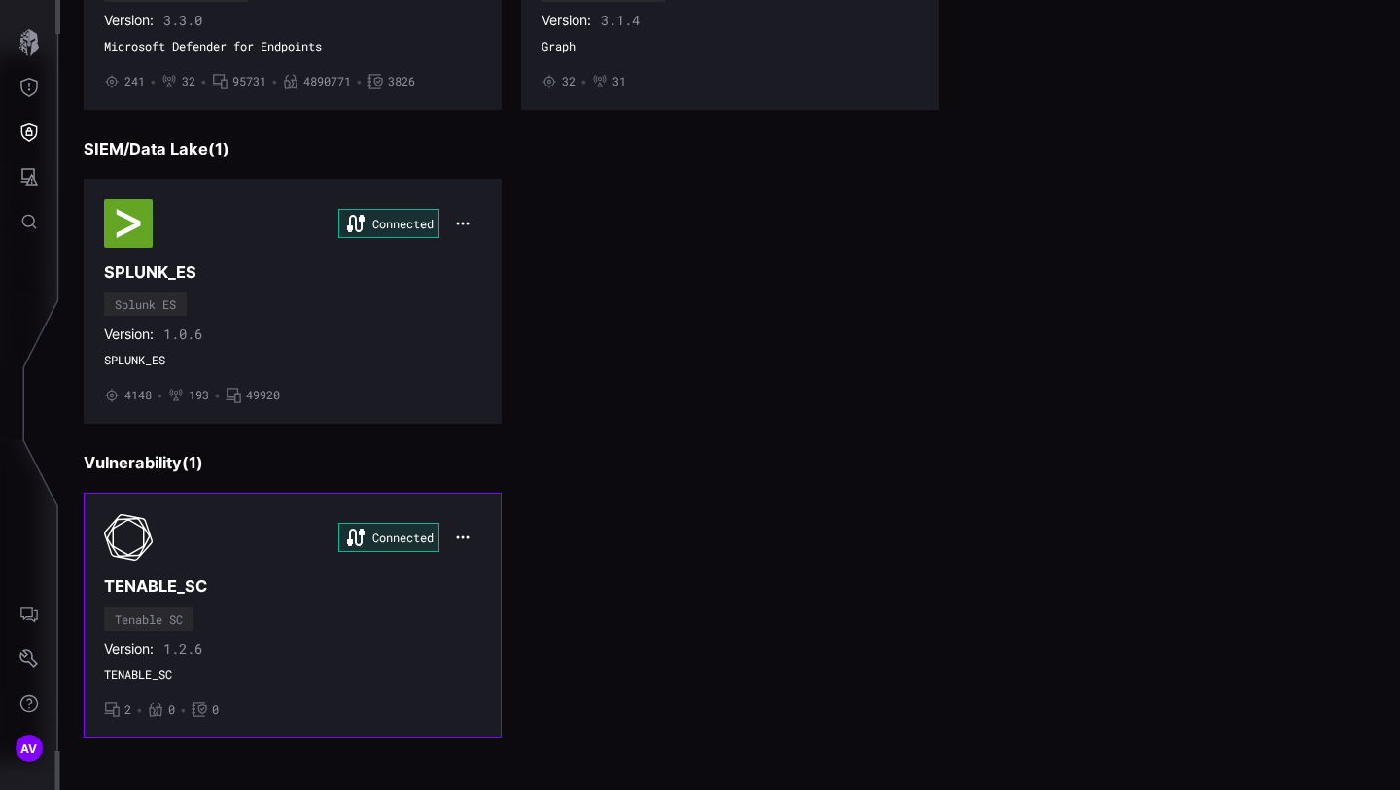
click at [188, 540] on div "Connected" at bounding box center [292, 537] width 377 height 49
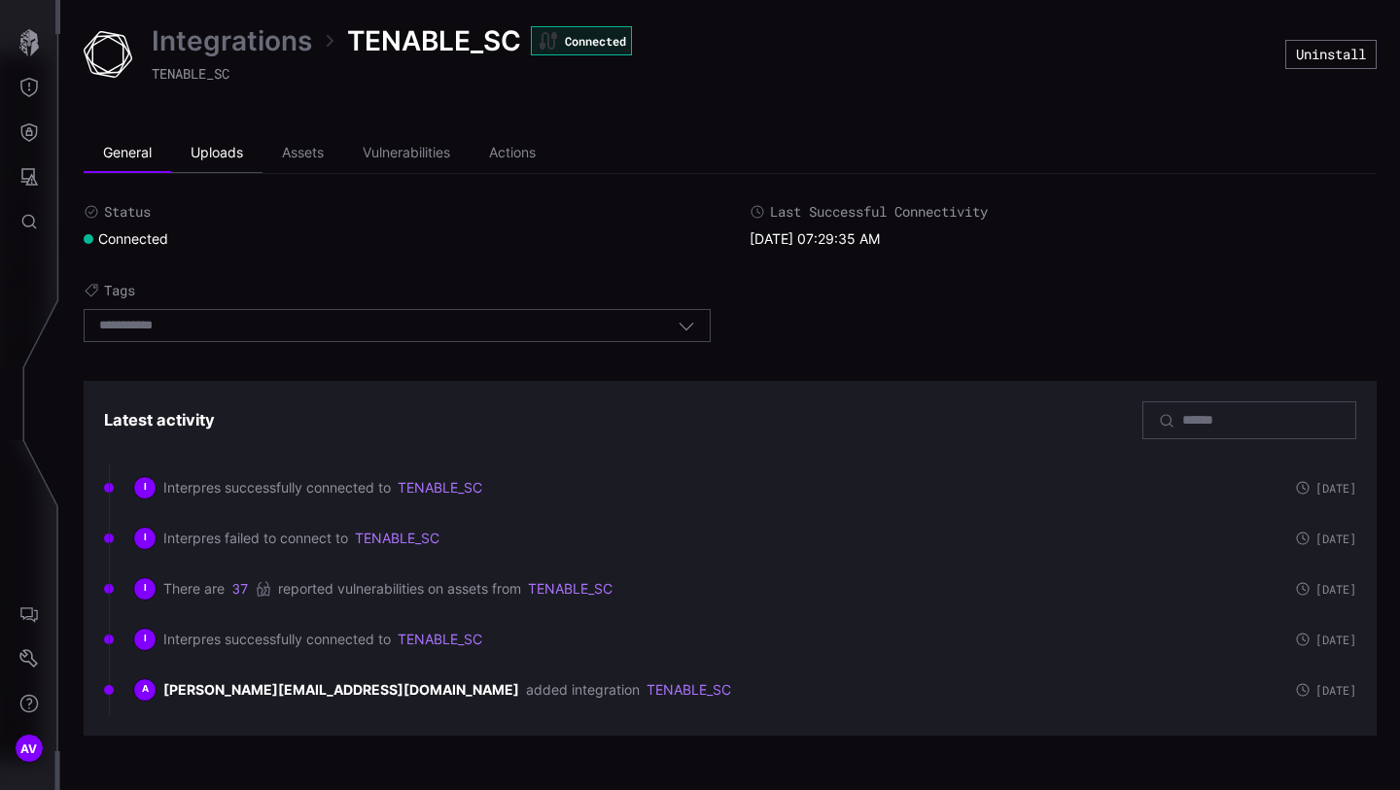
click at [232, 141] on li "Uploads" at bounding box center [216, 153] width 91 height 39
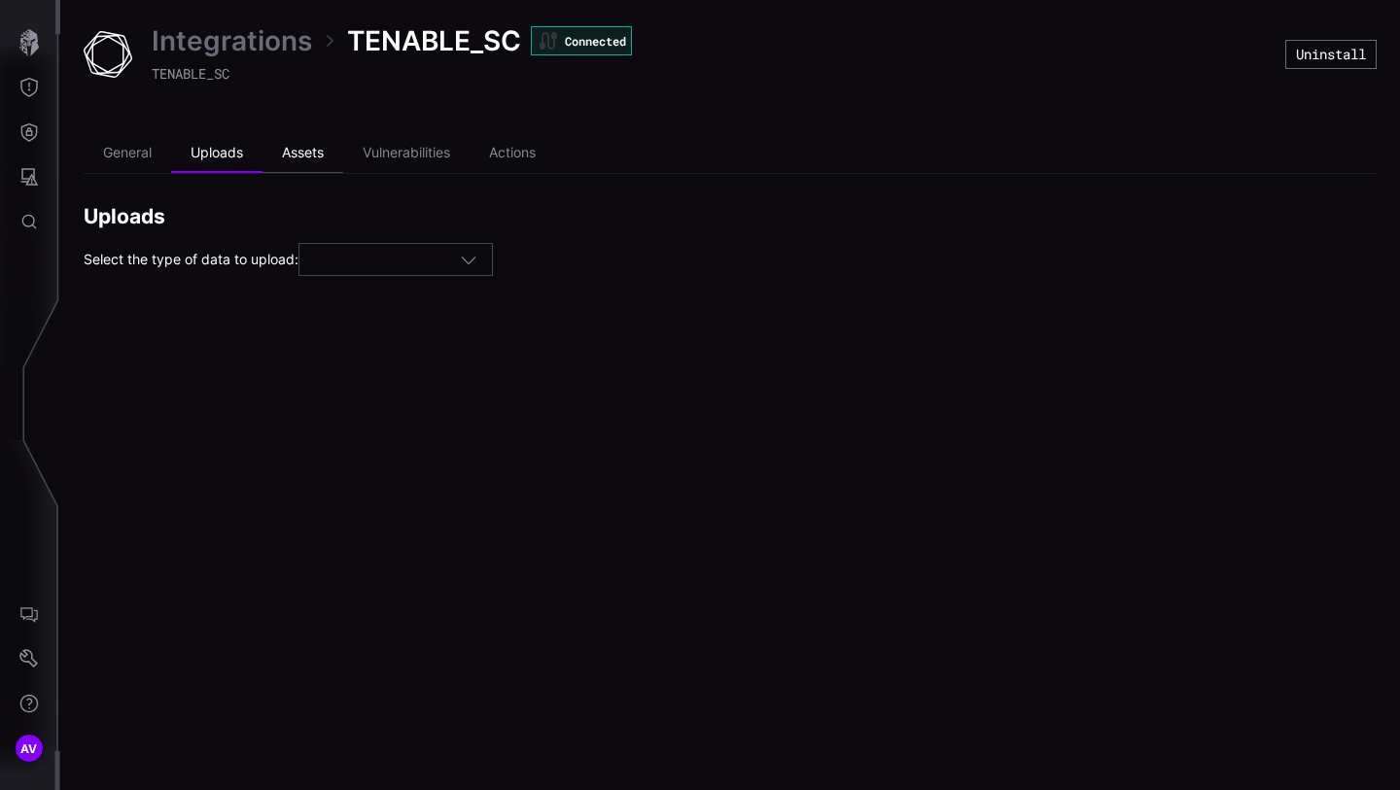
click at [320, 154] on li "Assets" at bounding box center [302, 153] width 81 height 39
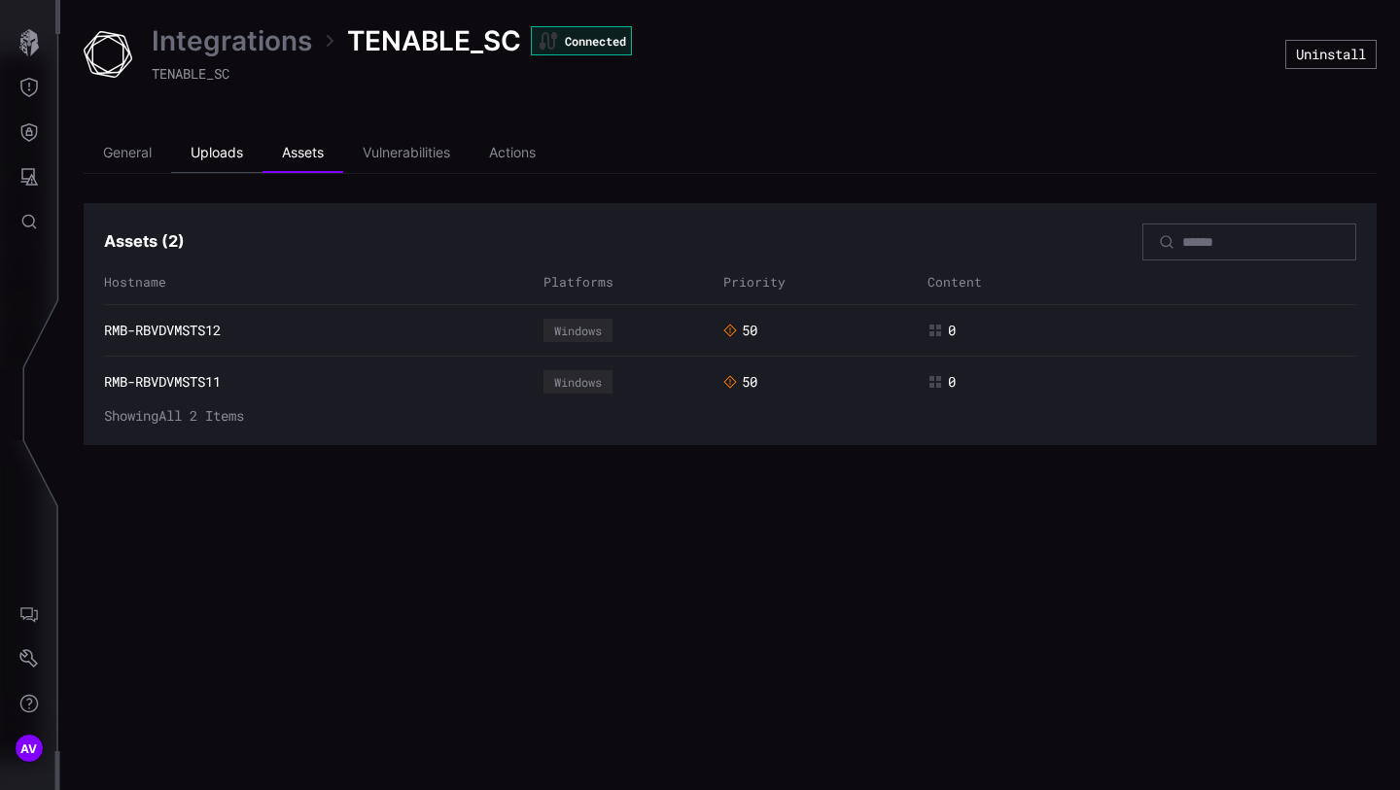
click at [223, 151] on li "Uploads" at bounding box center [216, 153] width 91 height 39
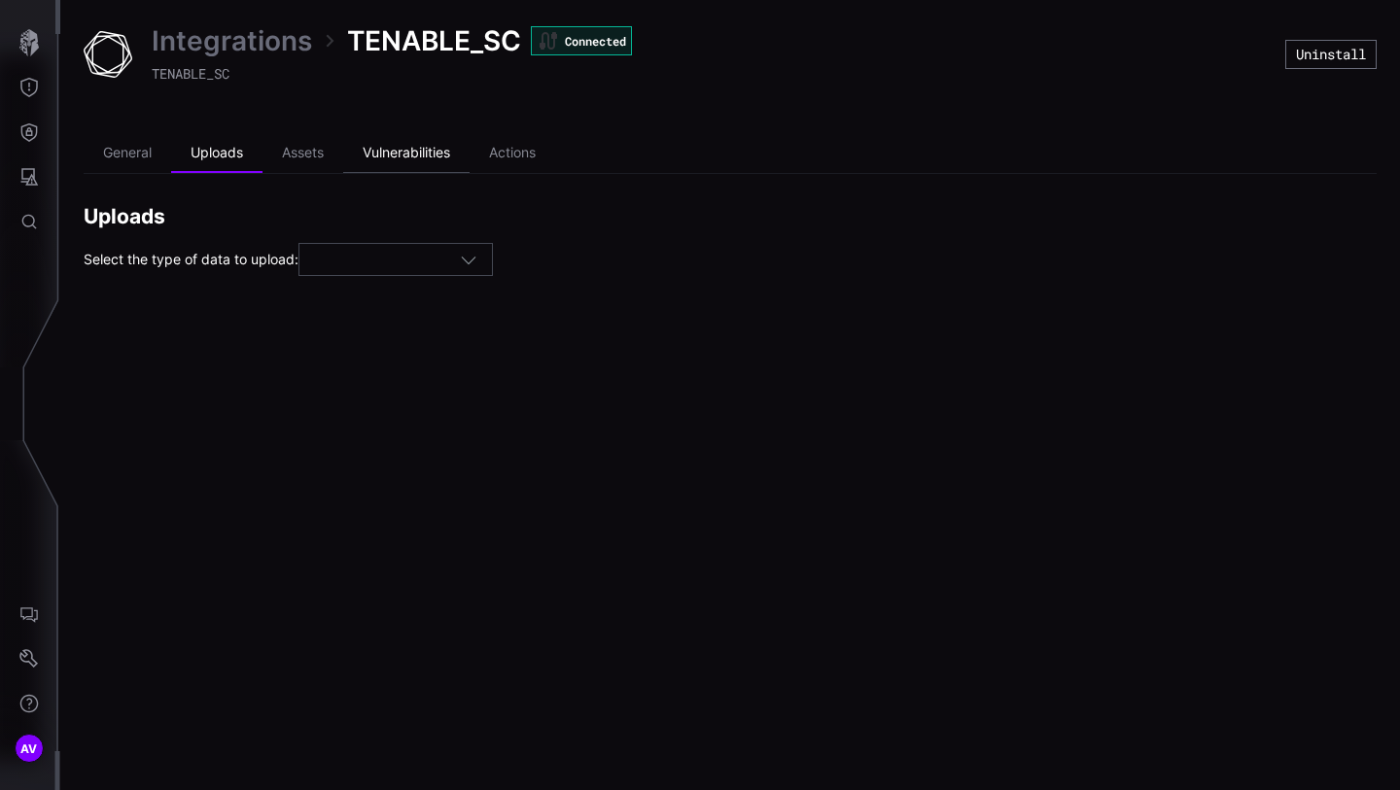
click at [408, 153] on li "Vulnerabilities" at bounding box center [406, 153] width 126 height 39
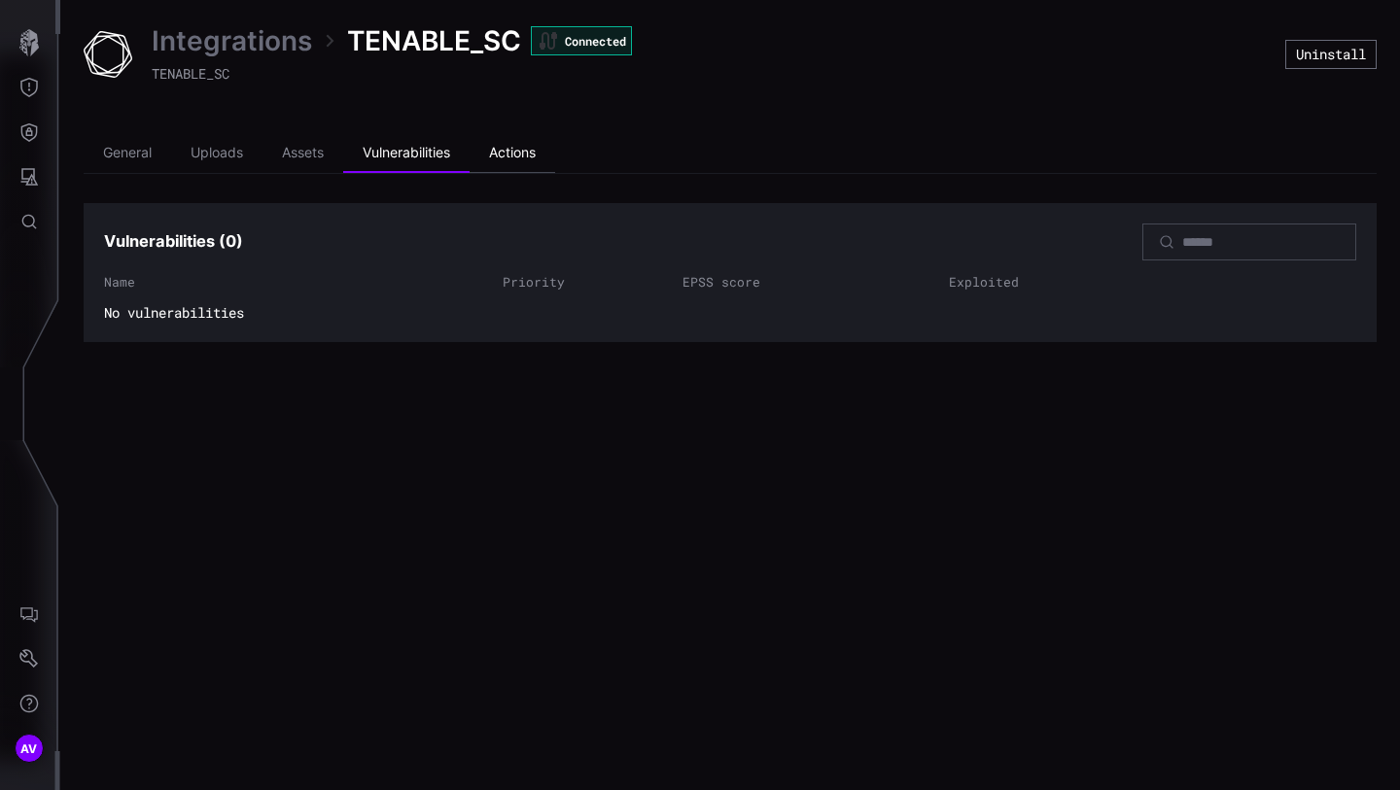
click at [502, 154] on li "Actions" at bounding box center [512, 153] width 86 height 39
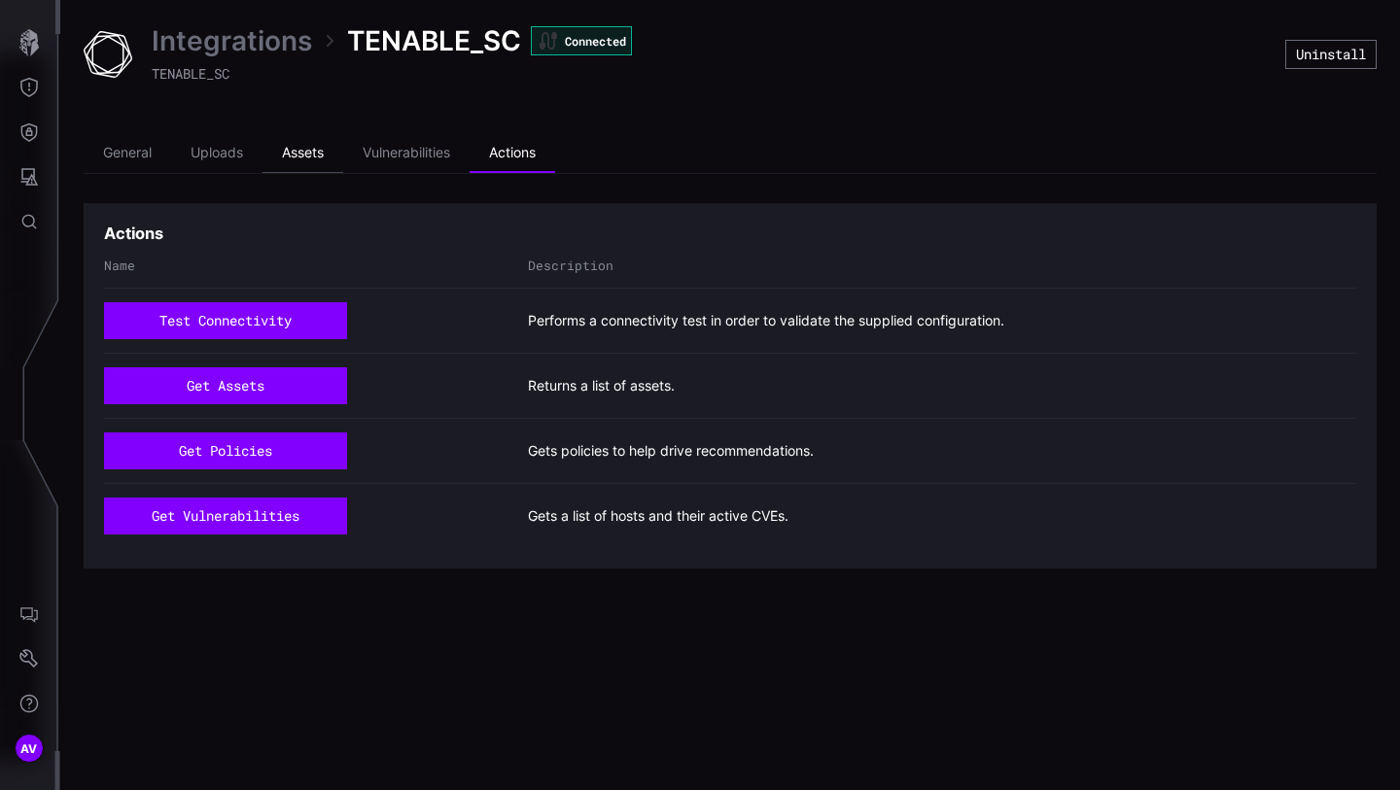
click at [306, 153] on li "Assets" at bounding box center [302, 153] width 81 height 39
